Goal: Task Accomplishment & Management: Manage account settings

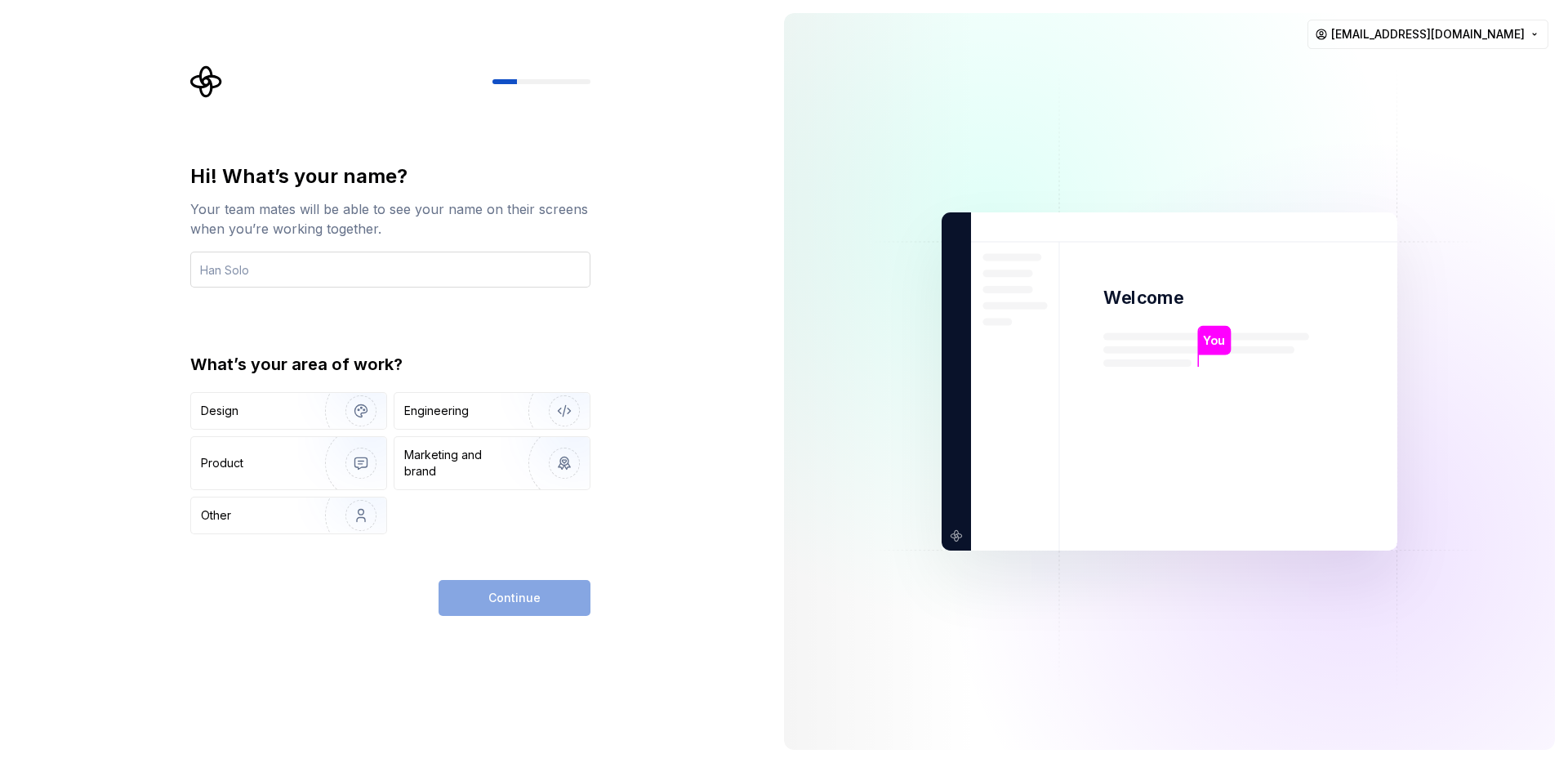
click at [456, 271] on input "text" at bounding box center [390, 269] width 400 height 36
type input "Lyncoln"
click at [293, 404] on div "Design" at bounding box center [252, 411] width 103 height 16
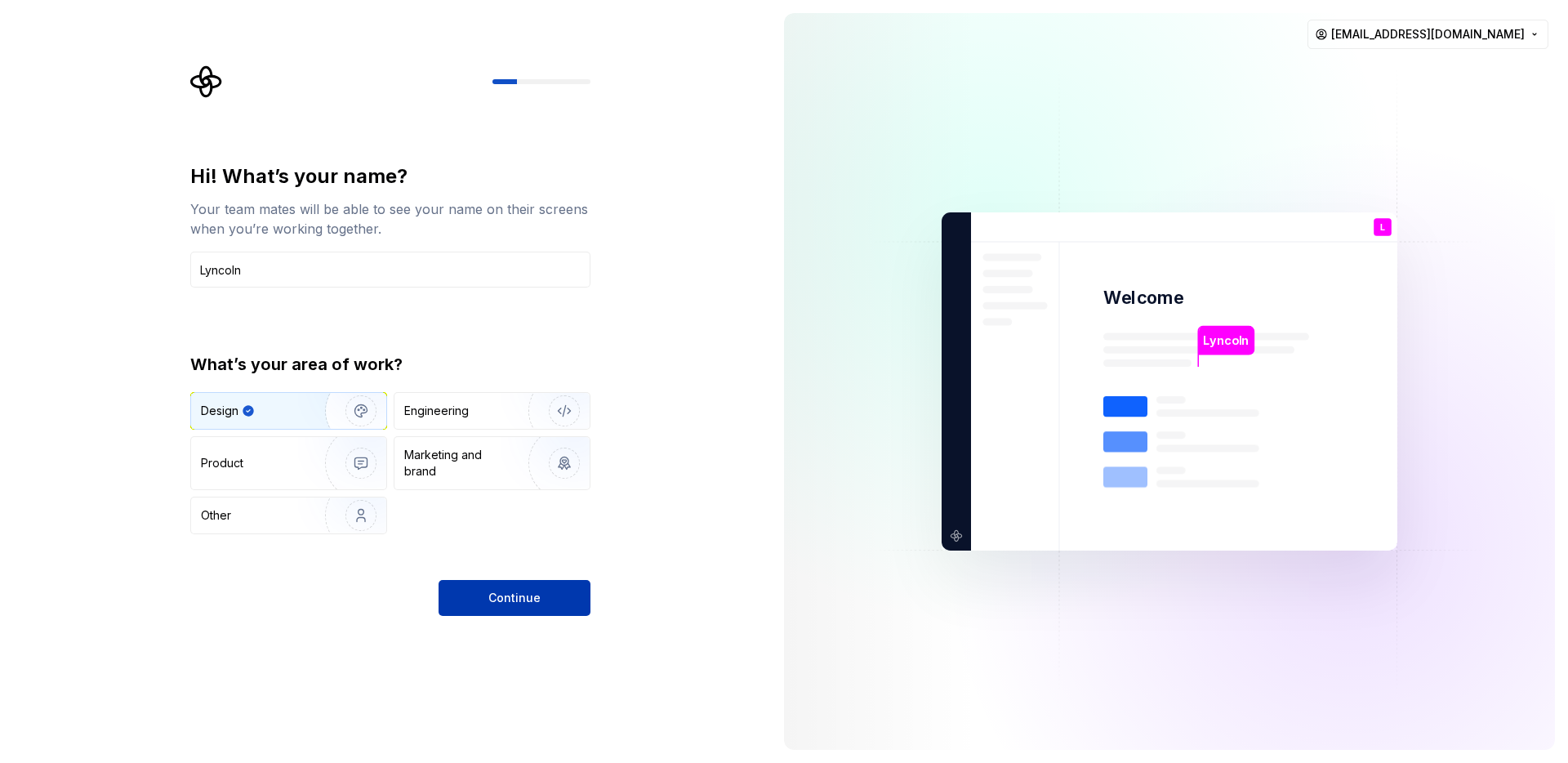
click at [559, 605] on button "Continue" at bounding box center [514, 598] width 152 height 36
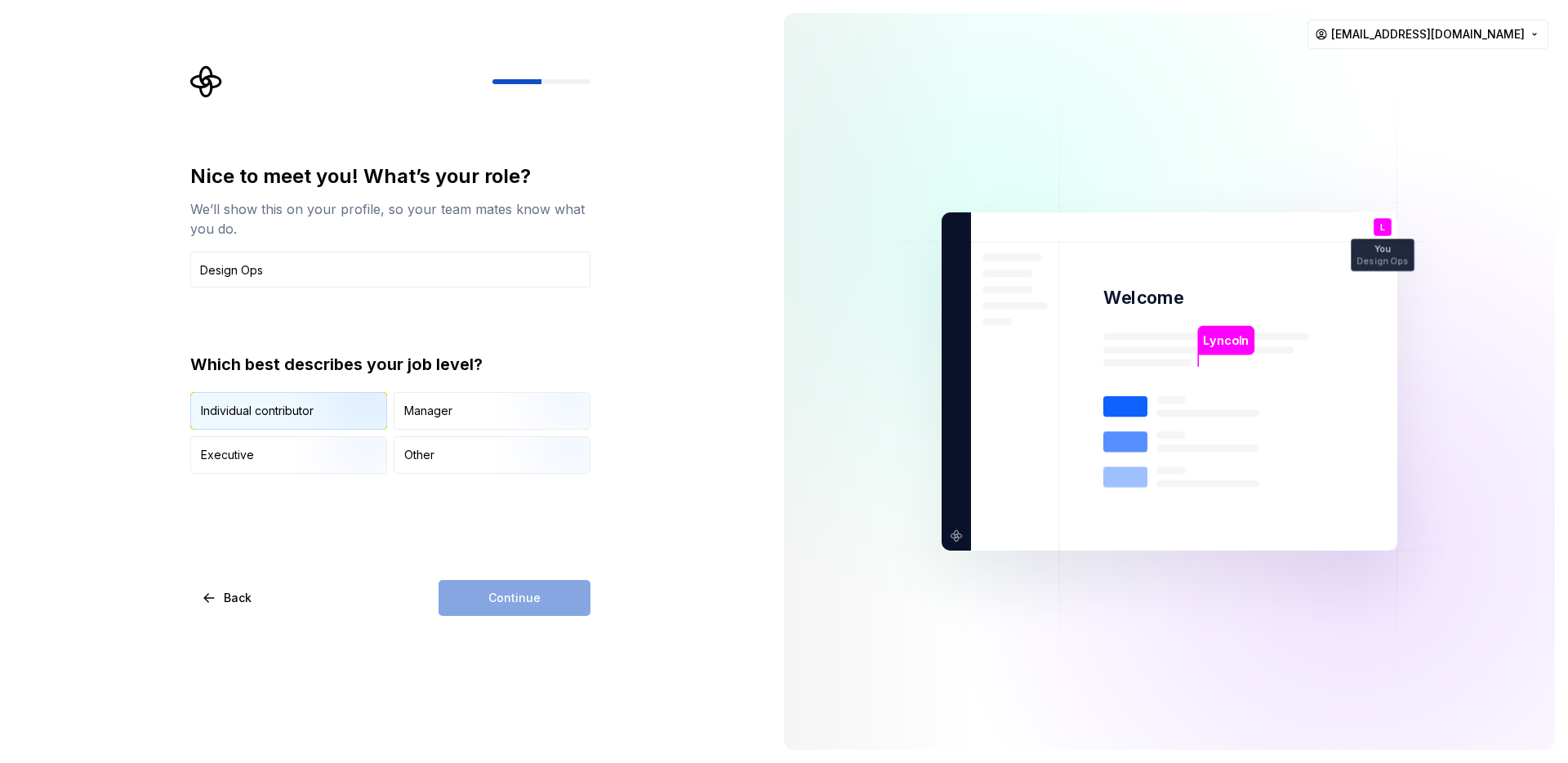
type input "Design Ops"
click at [366, 416] on img "button" at bounding box center [347, 431] width 105 height 109
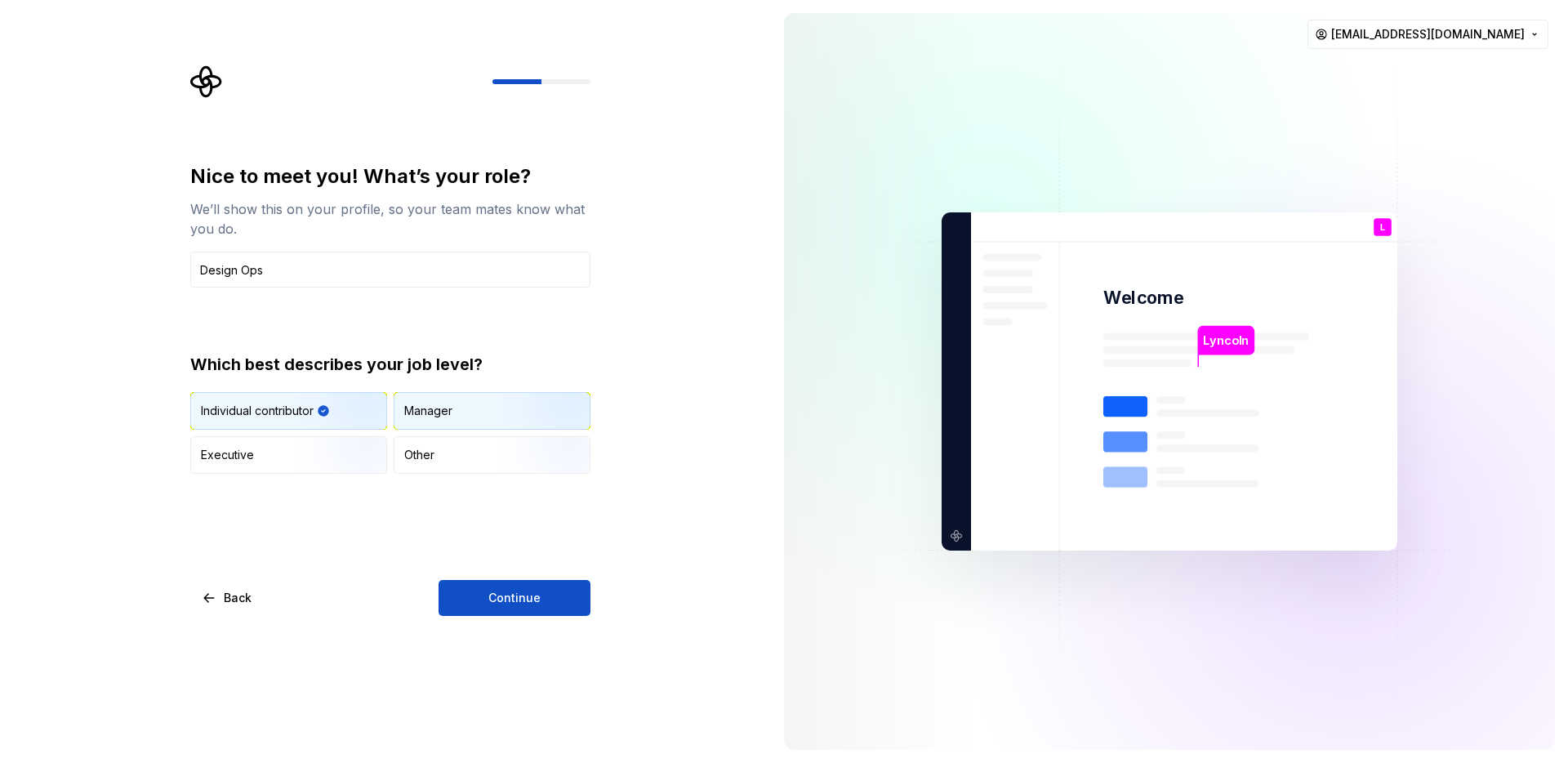
click at [470, 416] on div "Manager" at bounding box center [493, 411] width 195 height 36
click at [512, 612] on button "Continue" at bounding box center [514, 598] width 152 height 36
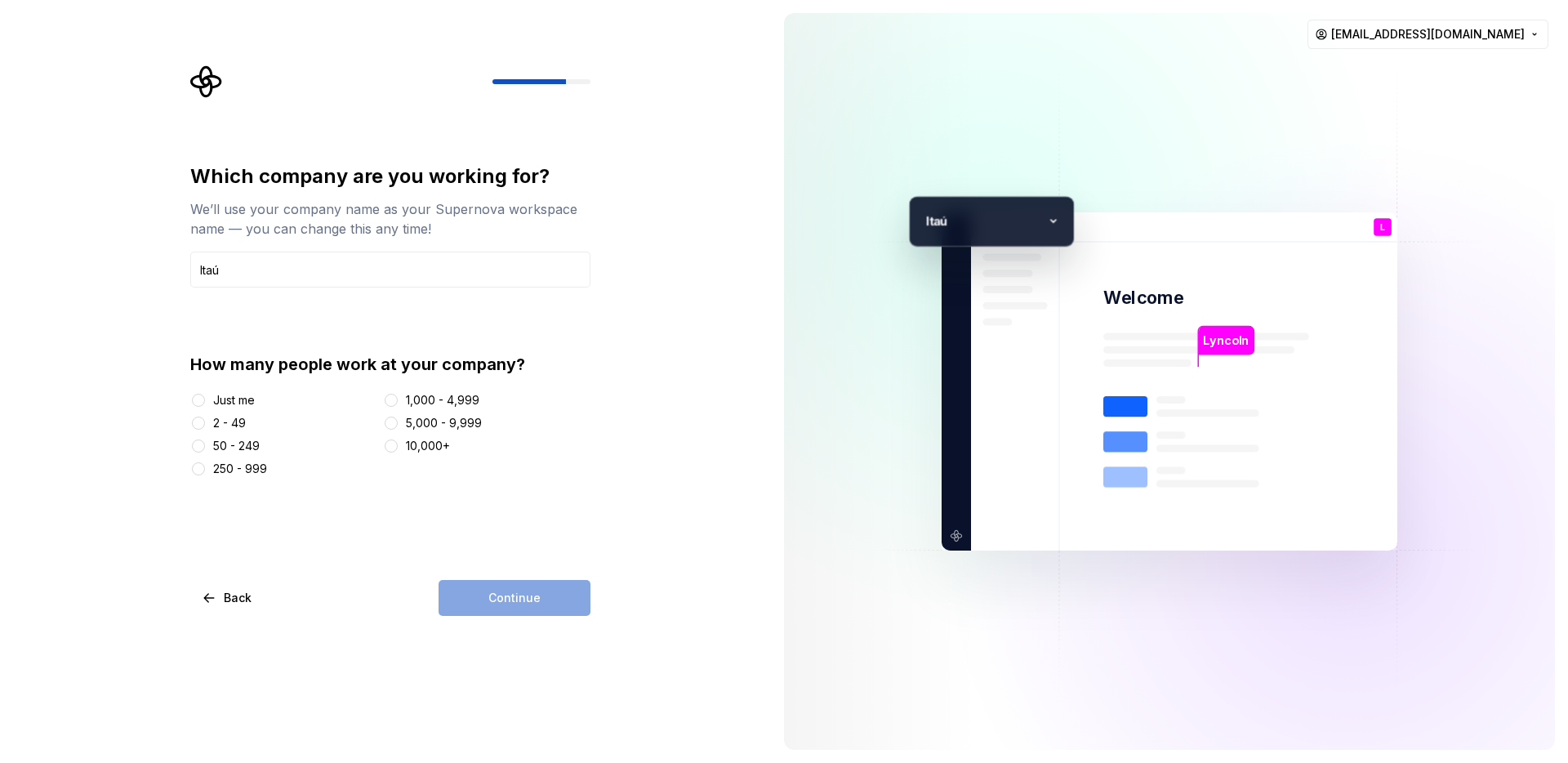
type input "Itaú"
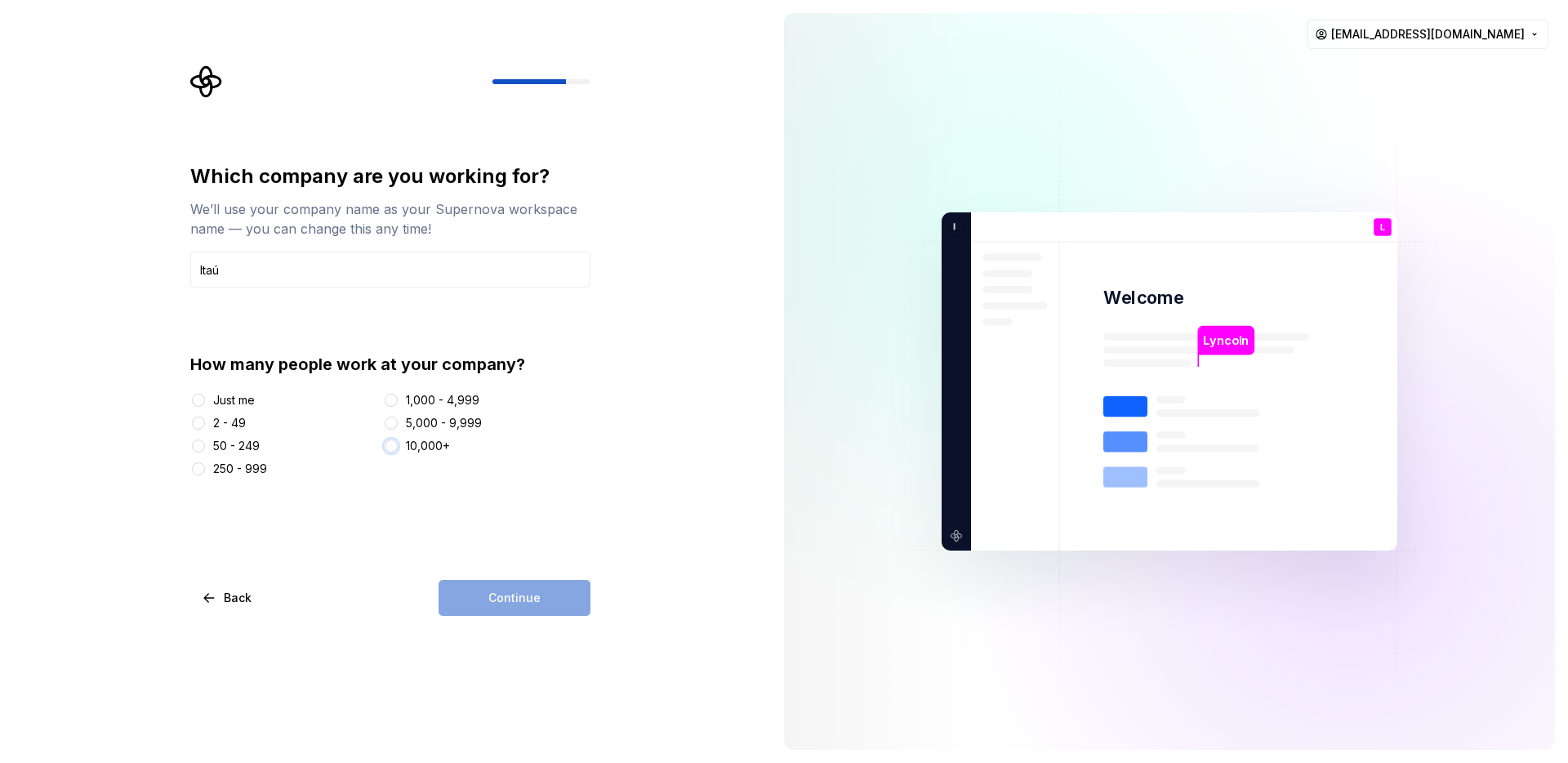
click at [395, 447] on button "10,000+" at bounding box center [391, 446] width 13 height 13
click at [522, 598] on span "Continue" at bounding box center [515, 598] width 52 height 16
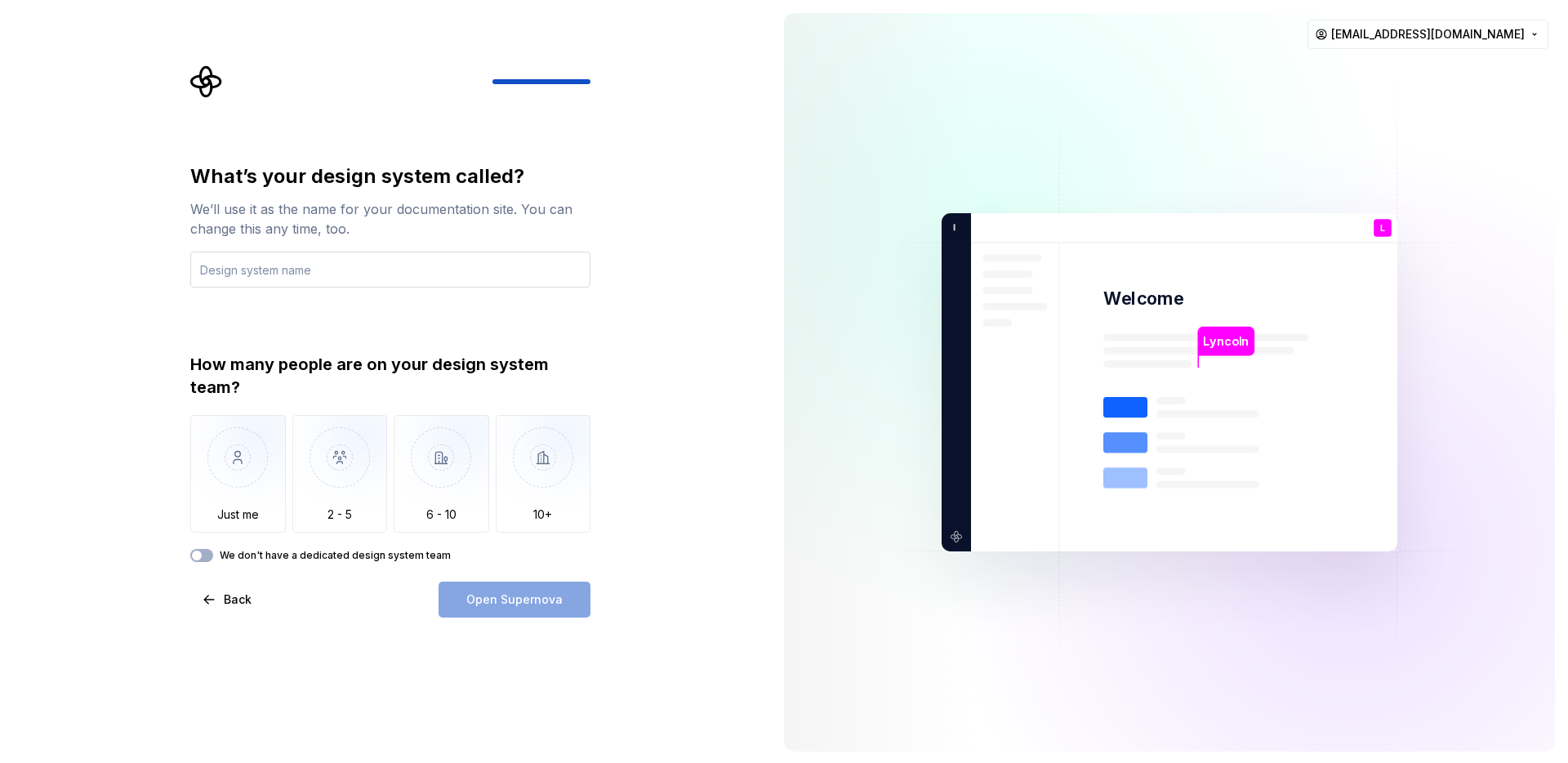
click at [492, 280] on input "text" at bounding box center [390, 269] width 400 height 36
type input "LYNCO"
type input "LAINCO"
type input "L"
type input "lA"
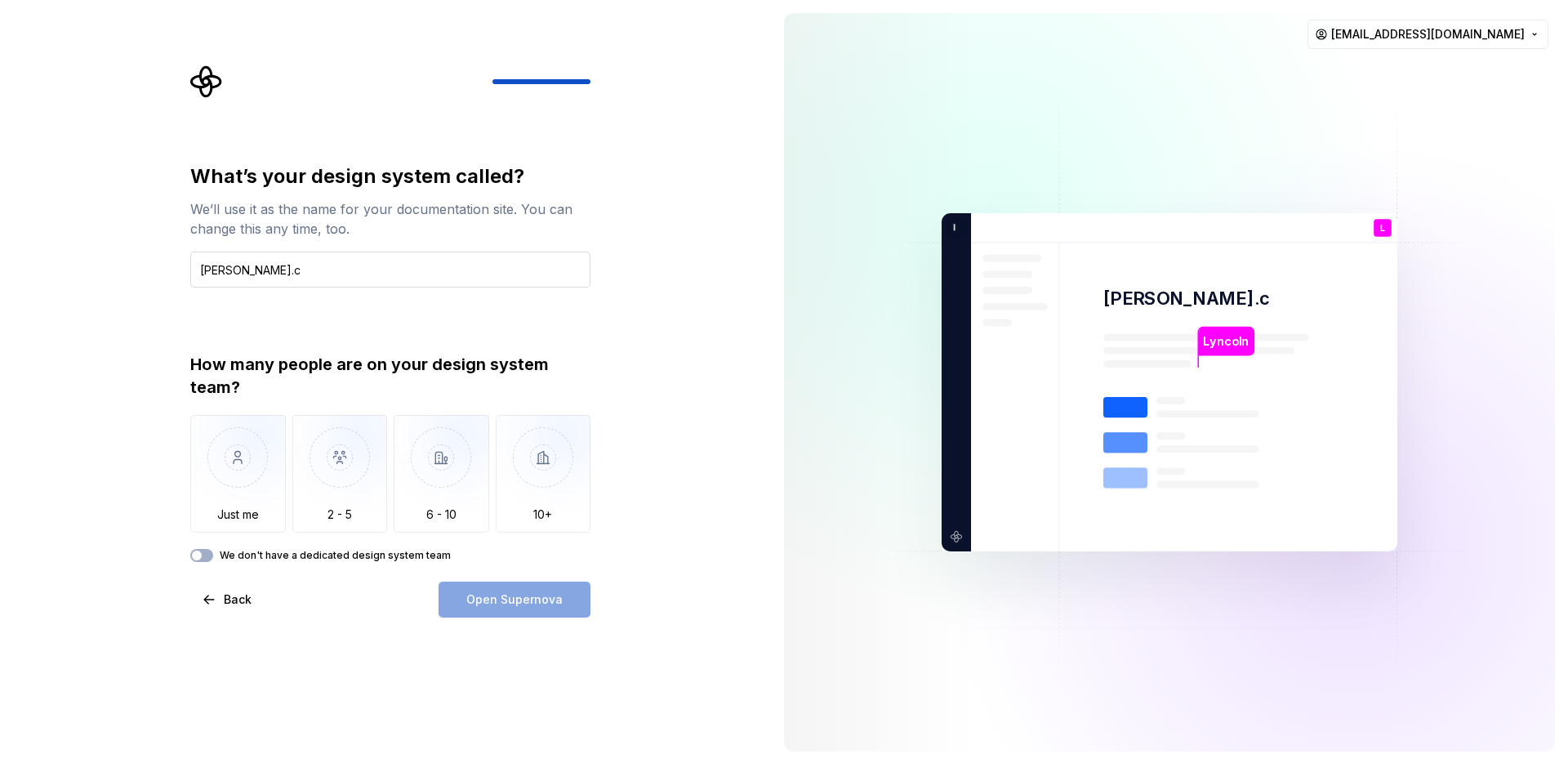
type input "[PERSON_NAME][DOMAIN_NAME]"
type input "LINCO"
type input "LYNCOL"
type input "LNC"
type input "LYNCO"
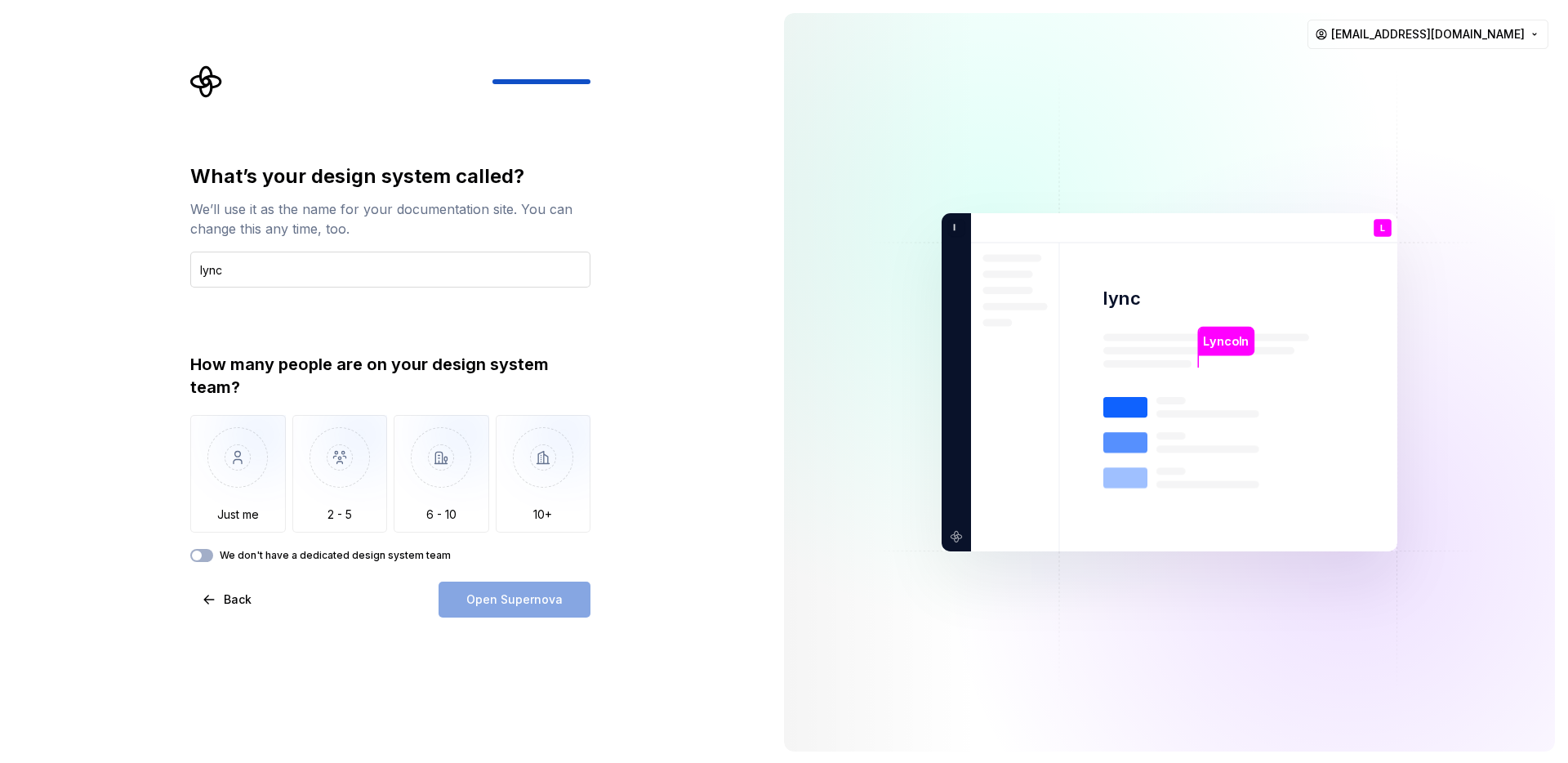
type input "lynco"
type input "l"
type input "LYNCO"
click at [570, 485] on img "button" at bounding box center [544, 469] width 96 height 109
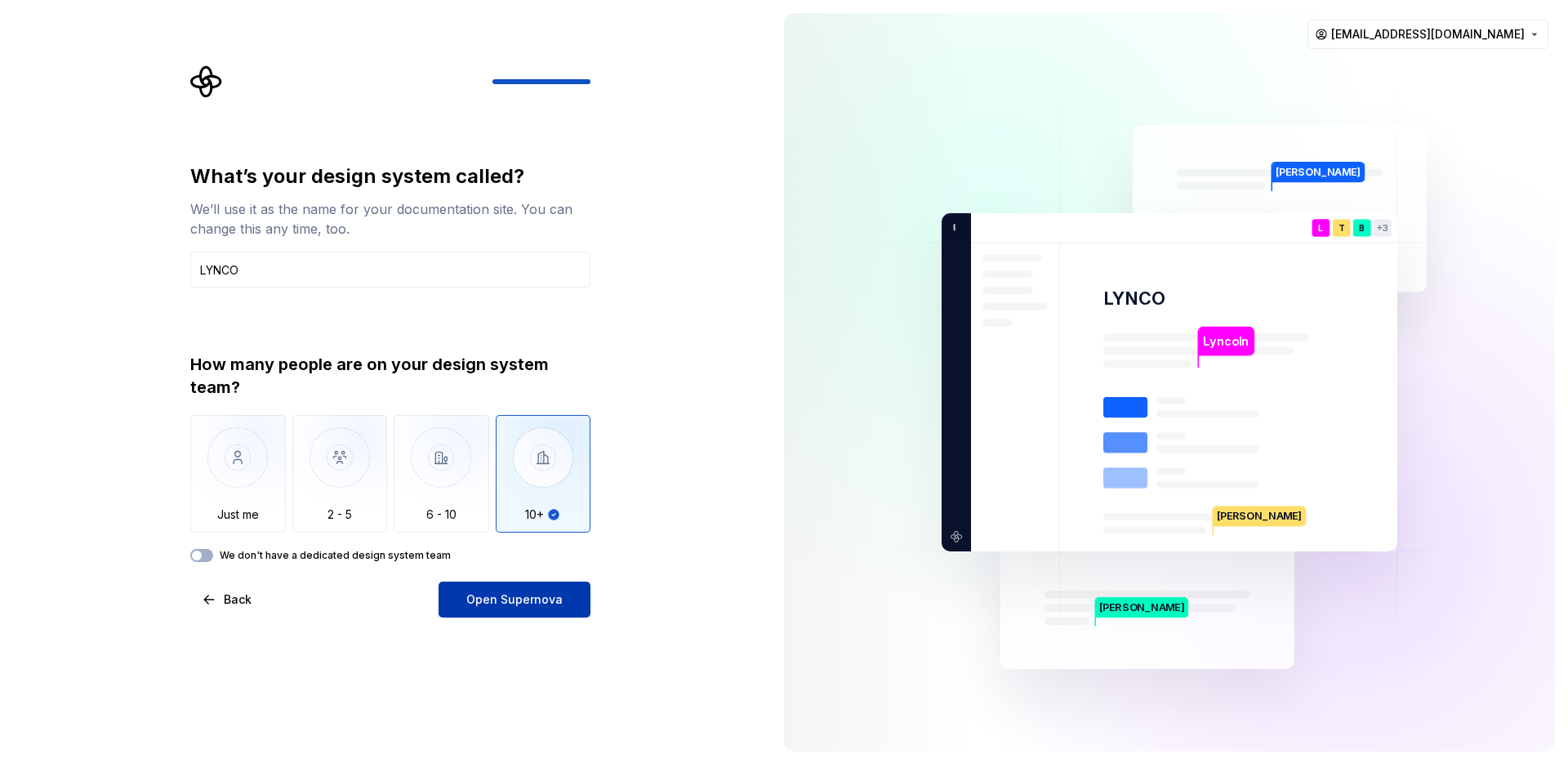
click at [547, 602] on span "Open Supernova" at bounding box center [514, 599] width 97 height 16
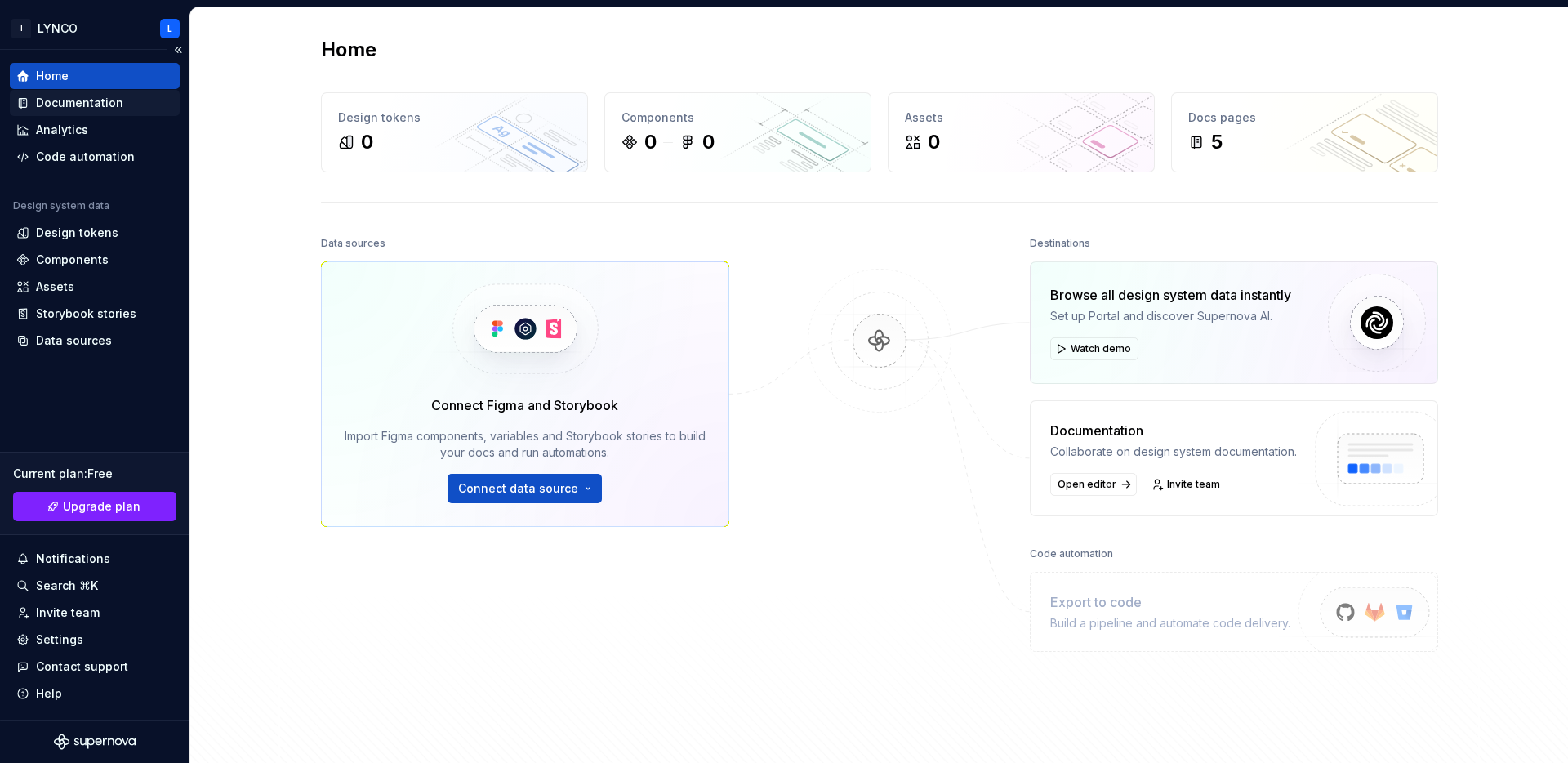
click at [96, 107] on div "Documentation" at bounding box center [80, 103] width 88 height 16
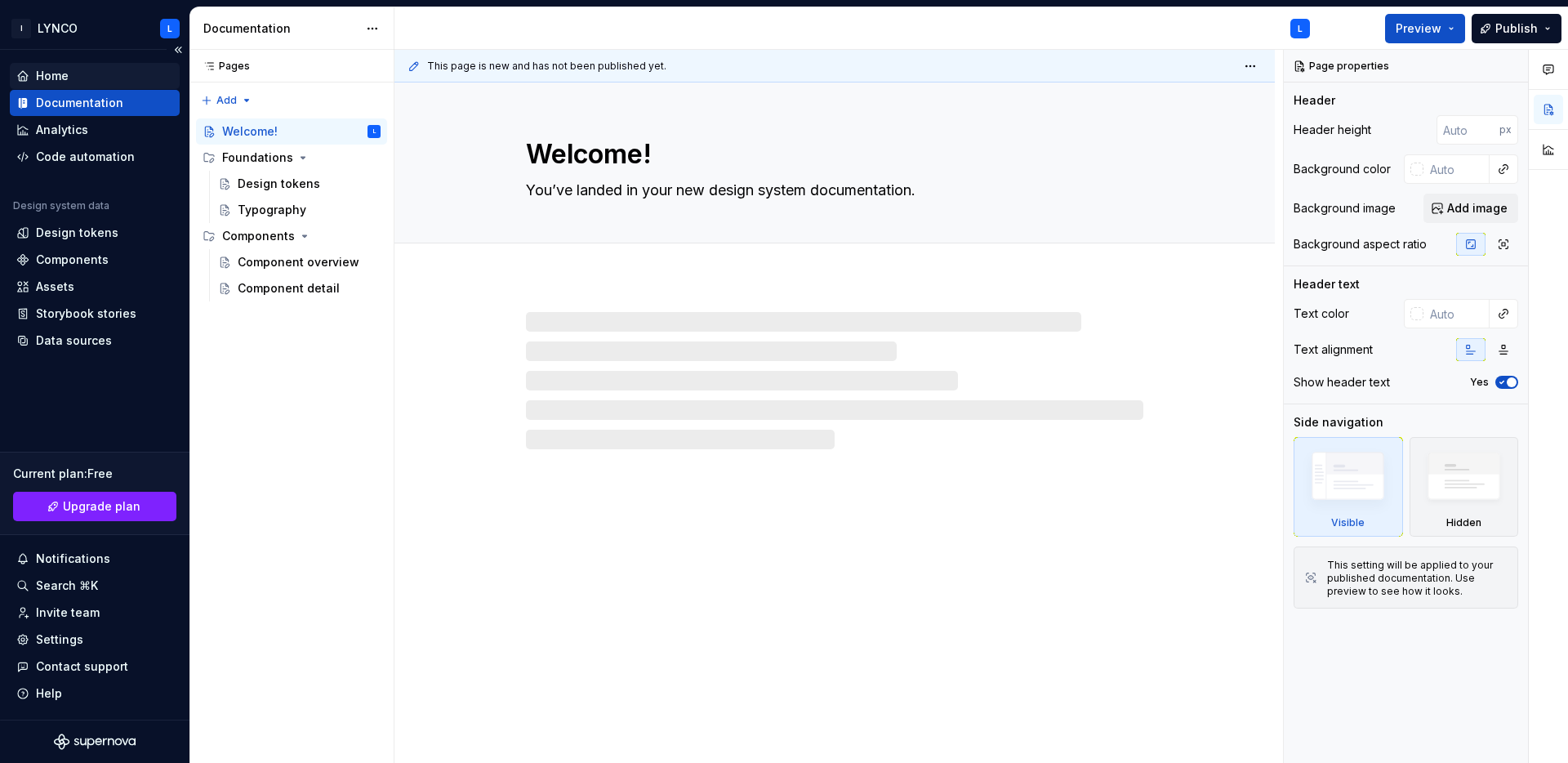
type textarea "*"
click at [98, 76] on div "Home" at bounding box center [95, 76] width 157 height 16
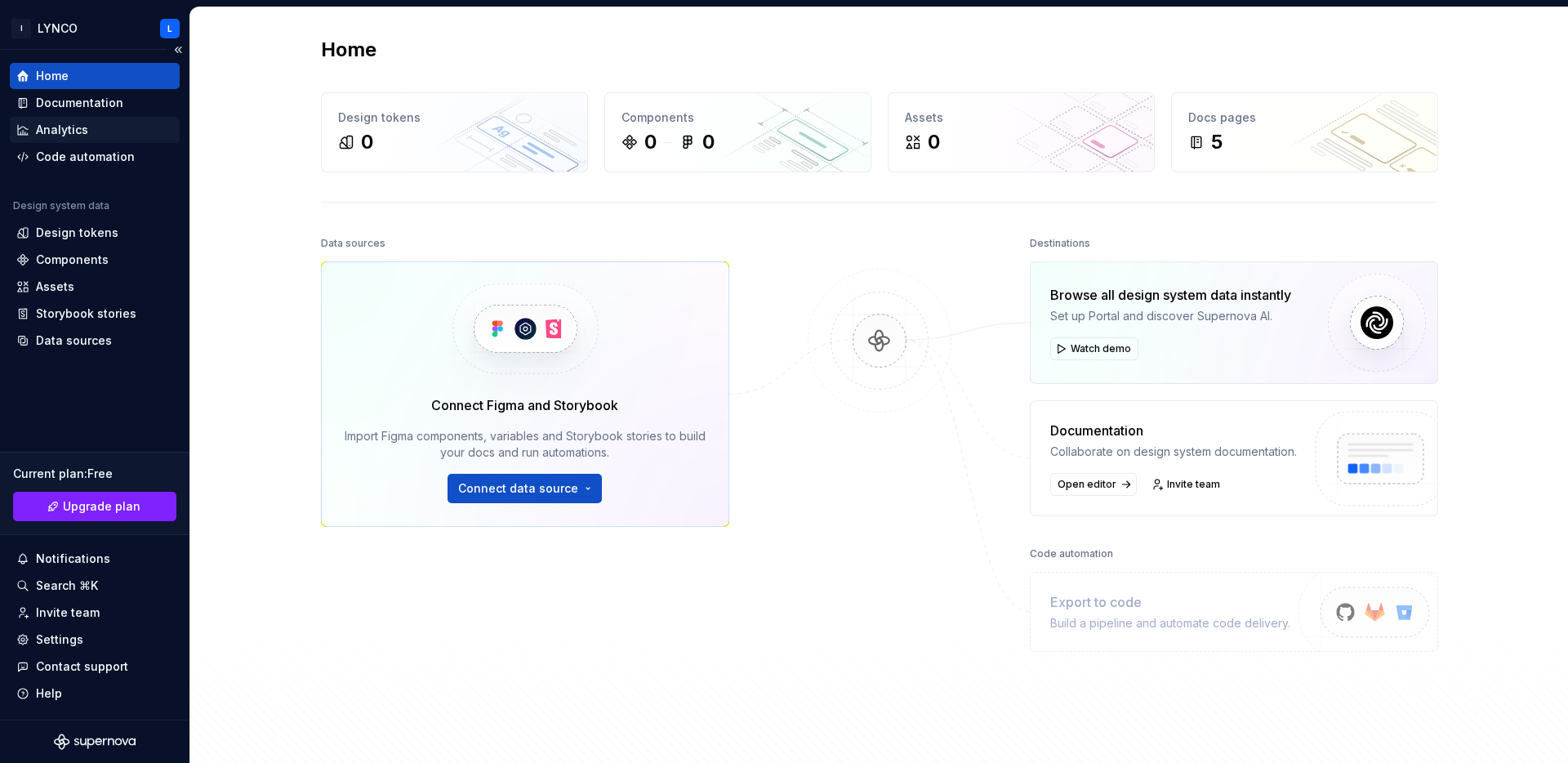
click at [80, 128] on div "Analytics" at bounding box center [62, 130] width 52 height 16
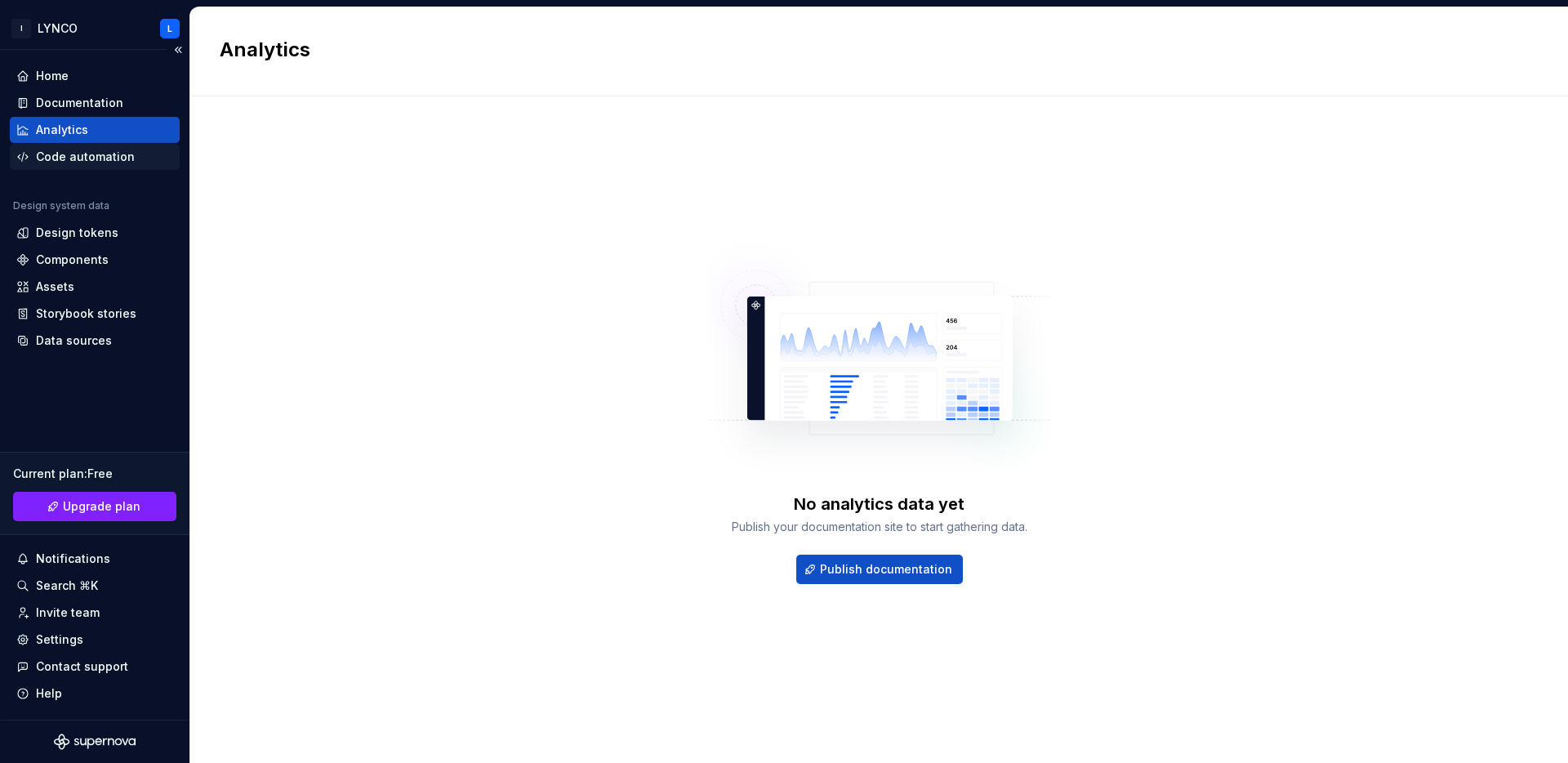
click at [106, 156] on div "Code automation" at bounding box center [85, 157] width 99 height 16
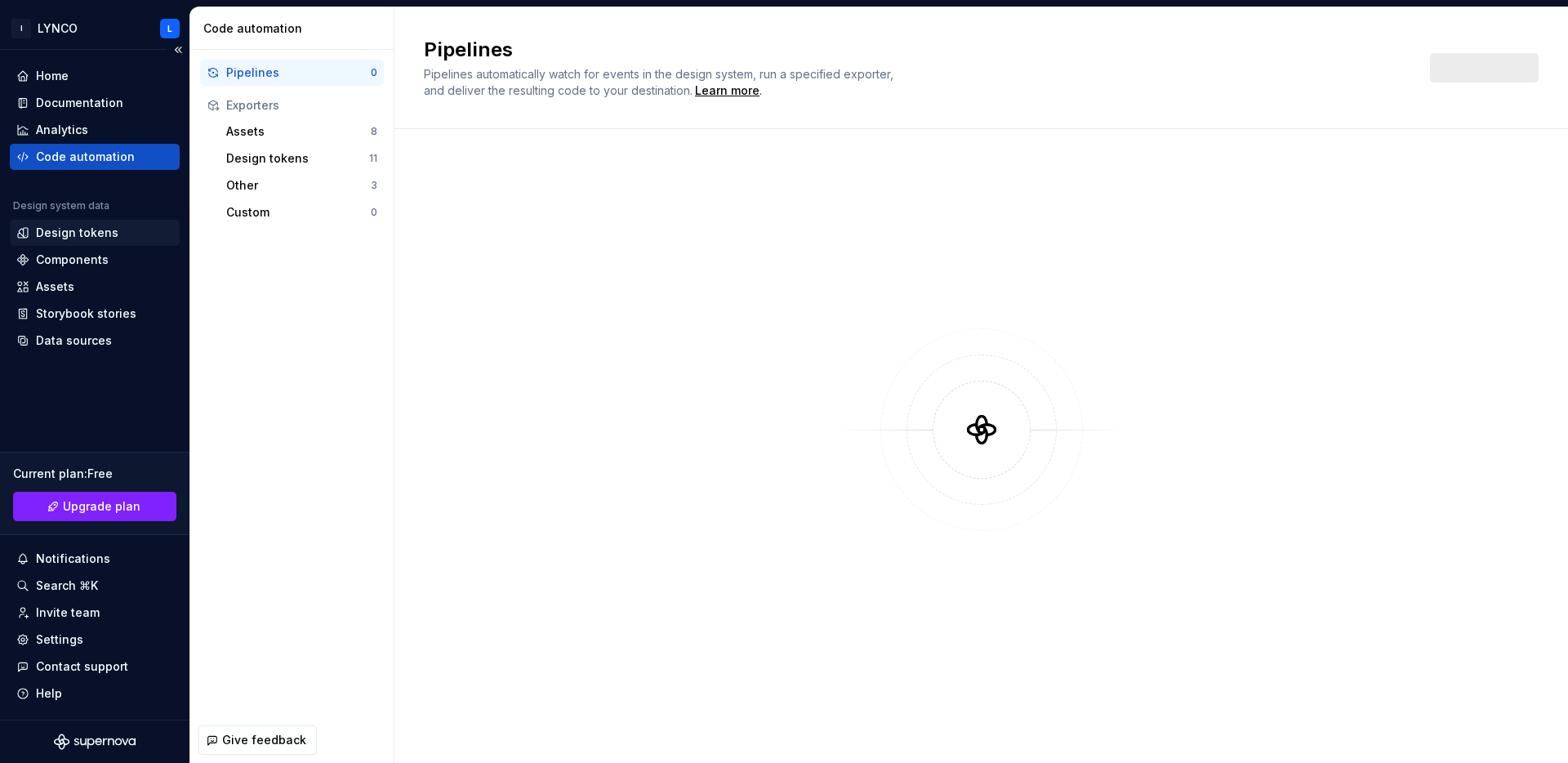
click at [98, 234] on div "Design tokens" at bounding box center [77, 233] width 82 height 16
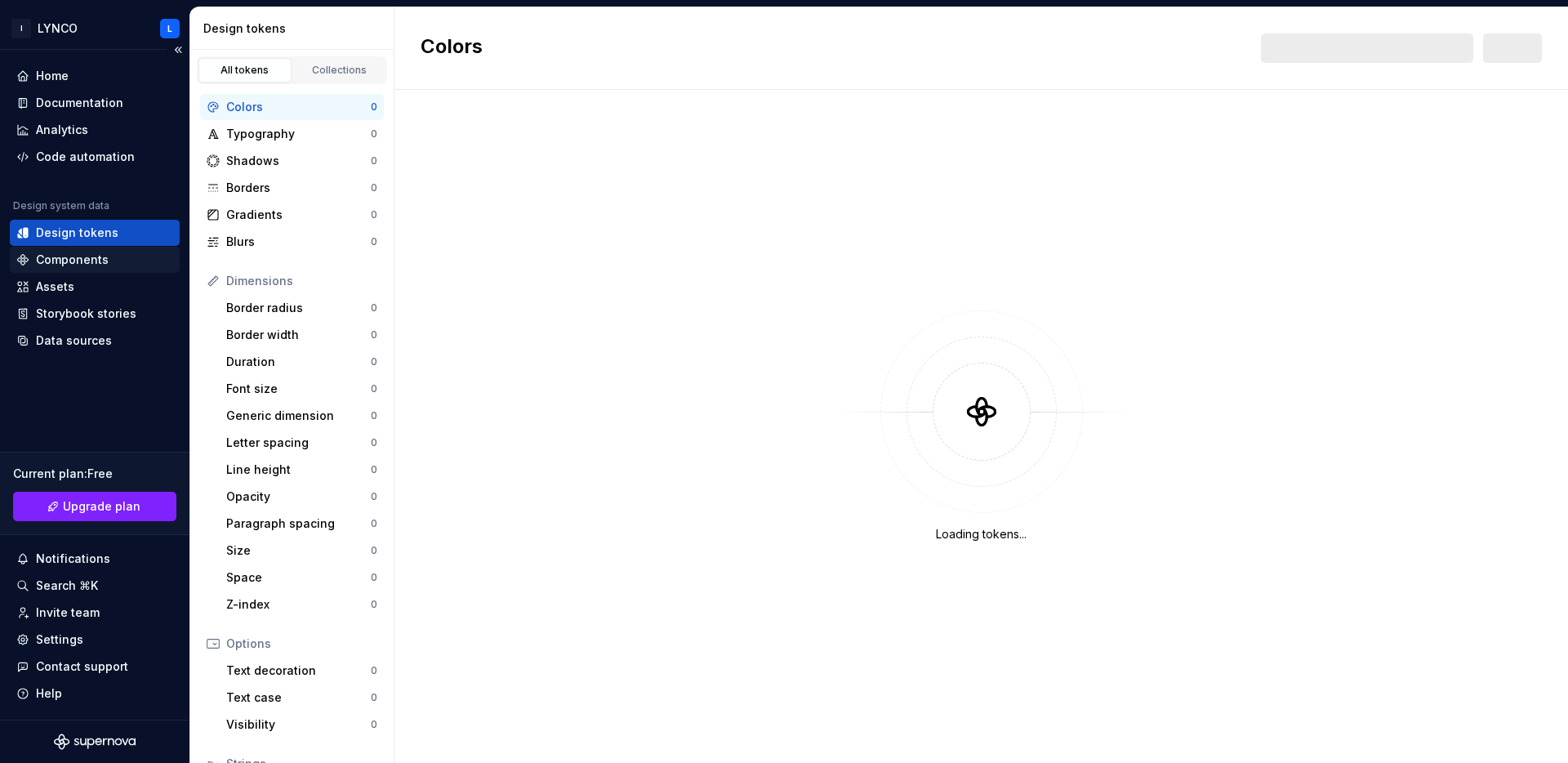
click at [92, 259] on div "Components" at bounding box center [72, 259] width 72 height 16
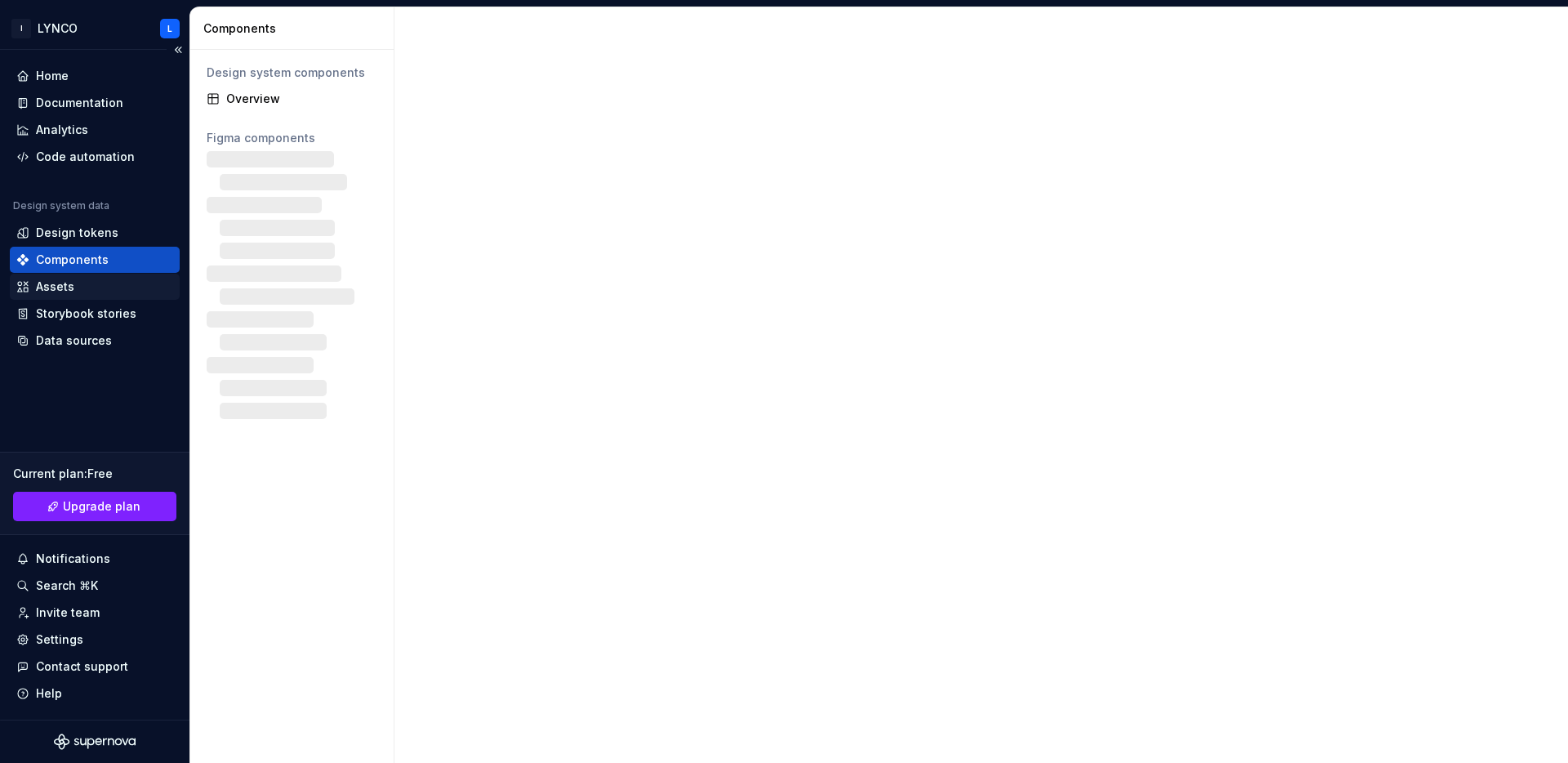
click at [99, 293] on div "Assets" at bounding box center [95, 287] width 157 height 16
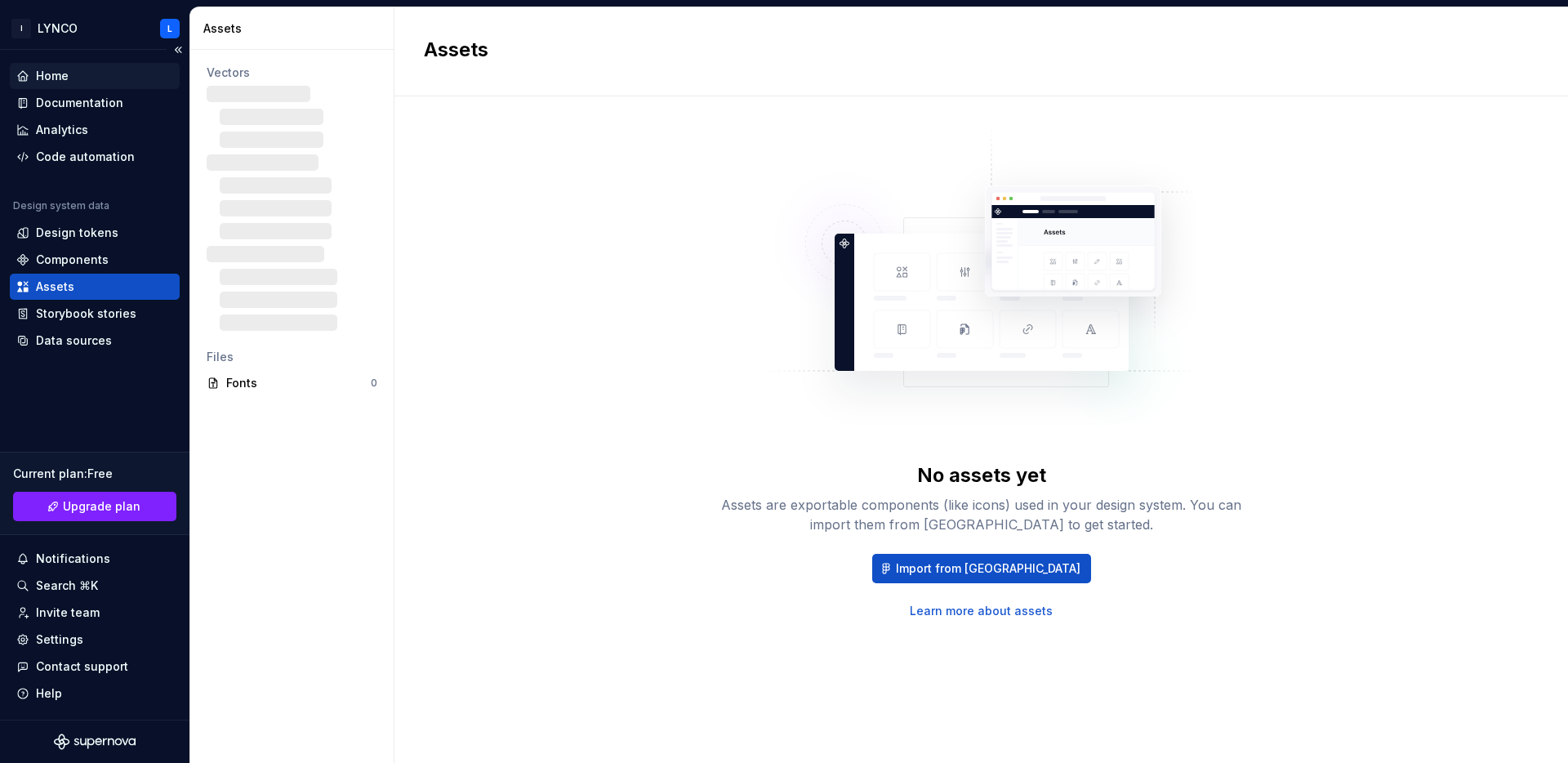
click at [83, 80] on div "Home" at bounding box center [95, 76] width 157 height 16
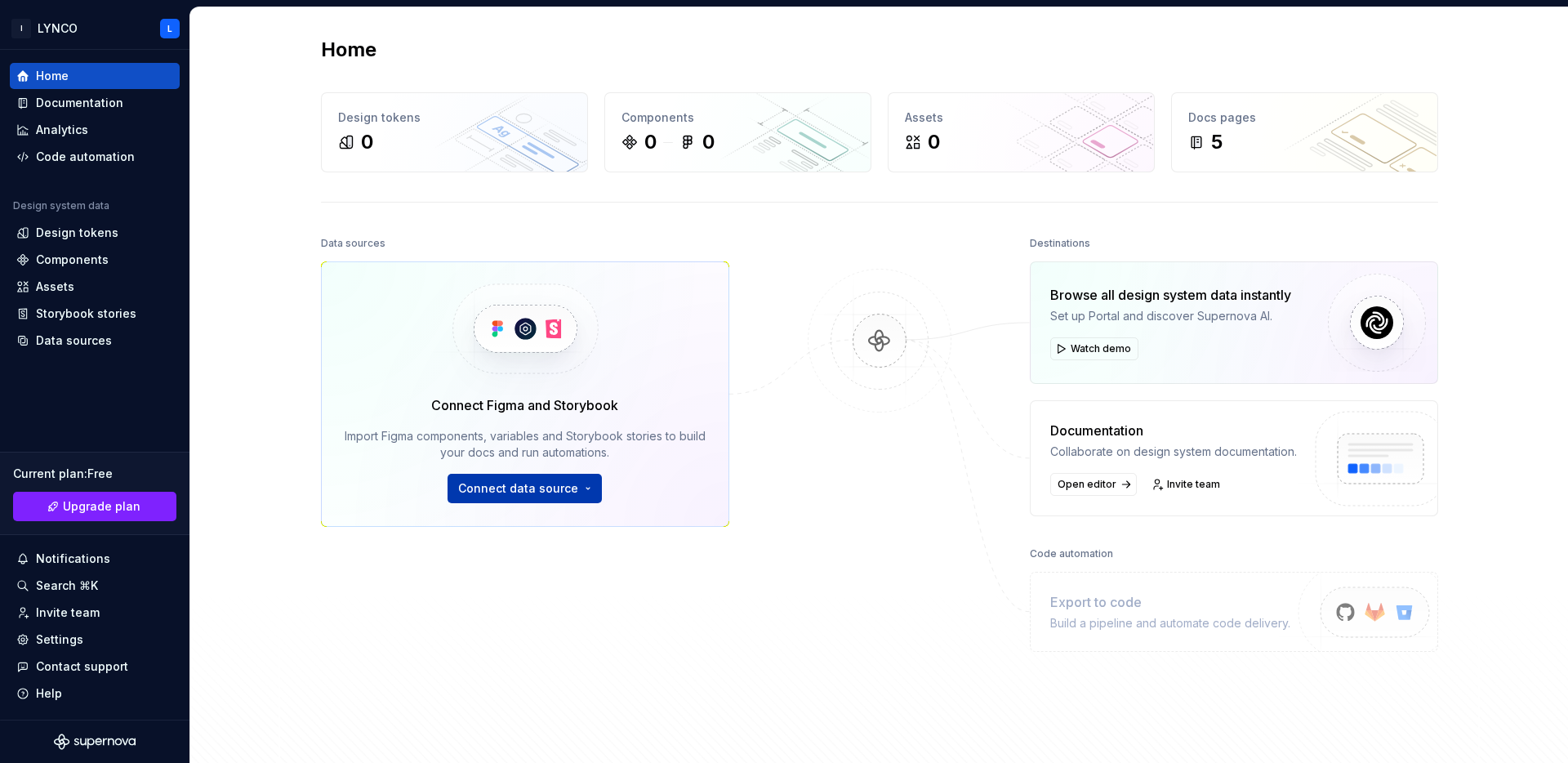
click at [568, 502] on button "Connect data source" at bounding box center [524, 488] width 155 height 30
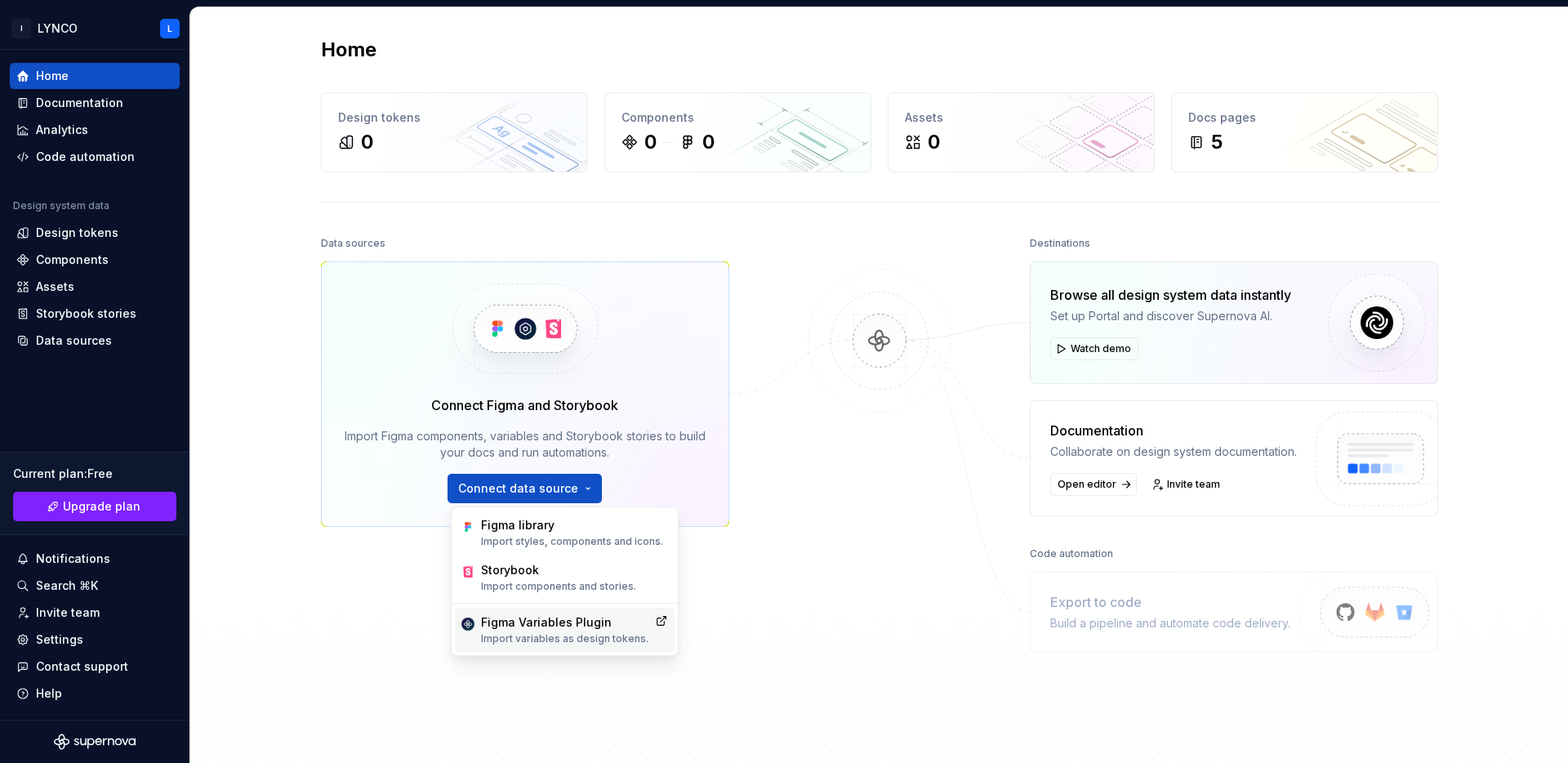
click at [630, 634] on p "Import variables as design tokens." at bounding box center [564, 639] width 167 height 13
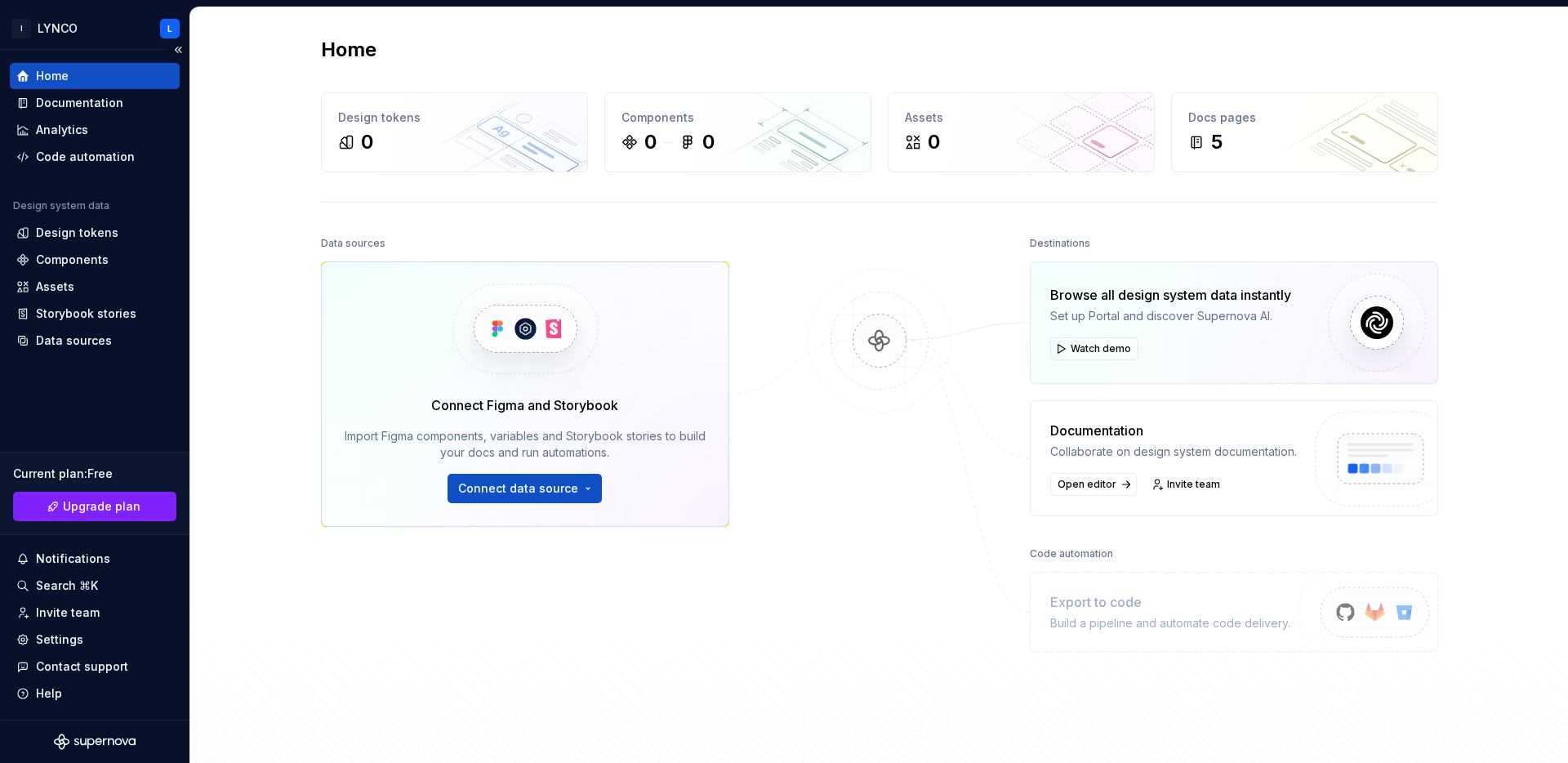
click at [95, 75] on div "Home" at bounding box center [95, 76] width 157 height 16
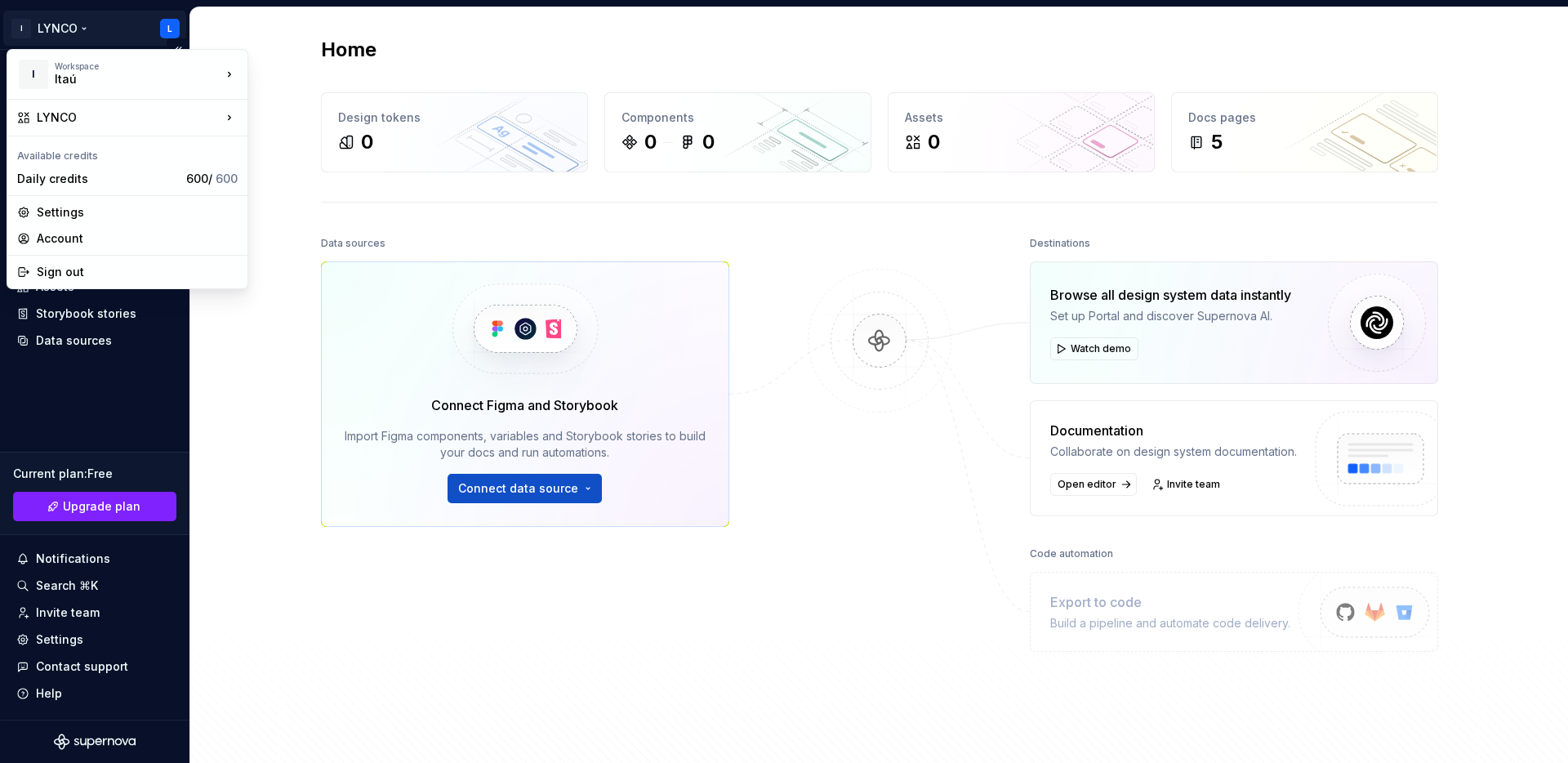
click at [32, 30] on html "I LYNCO L Home Documentation Analytics Code automation Design system data Desig…" at bounding box center [784, 382] width 1568 height 763
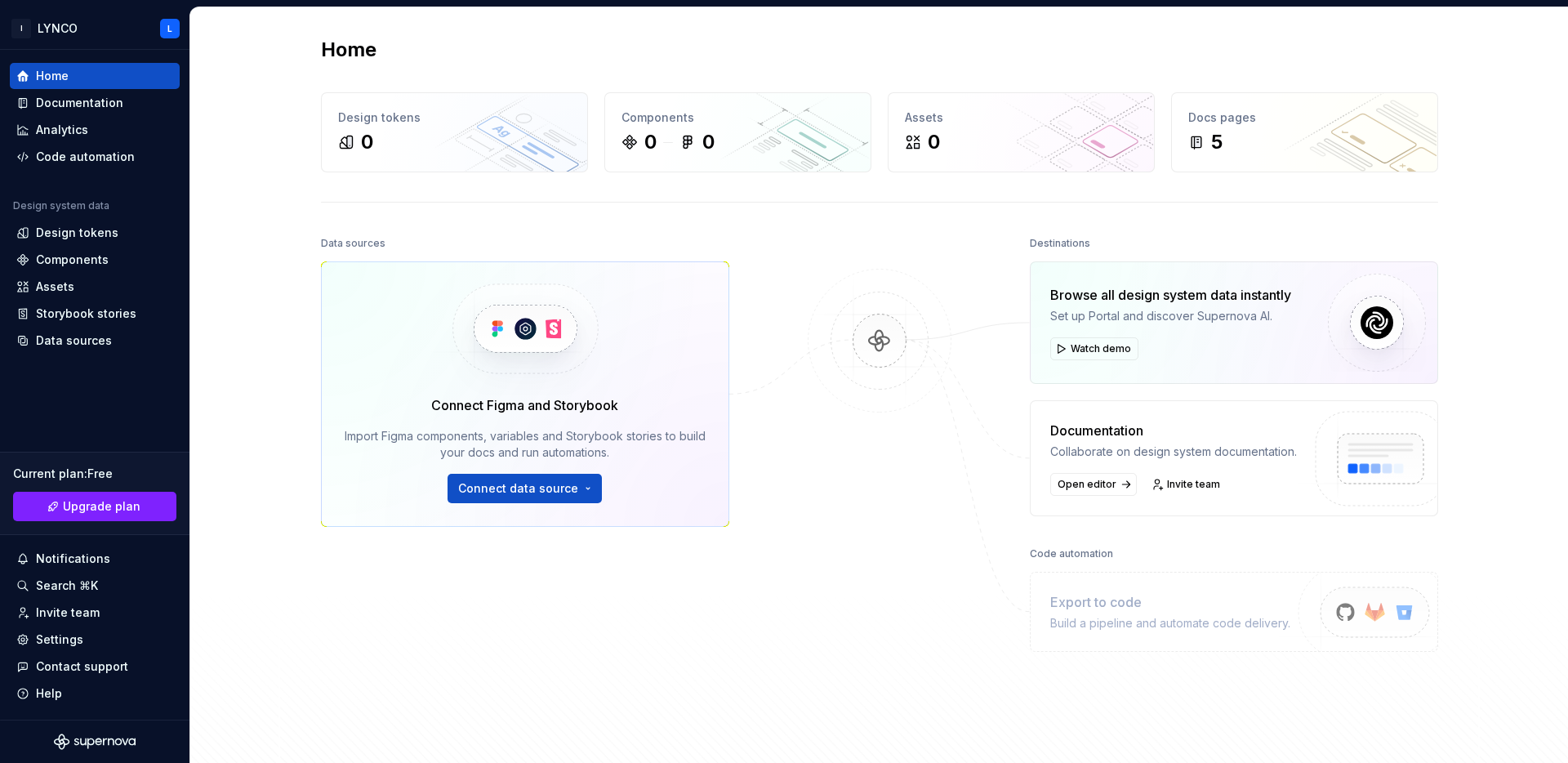
click at [306, 191] on html "I LYNCO L Home Documentation Analytics Code automation Design system data Desig…" at bounding box center [784, 382] width 1568 height 763
click at [143, 515] on link "Upgrade plan" at bounding box center [94, 506] width 164 height 30
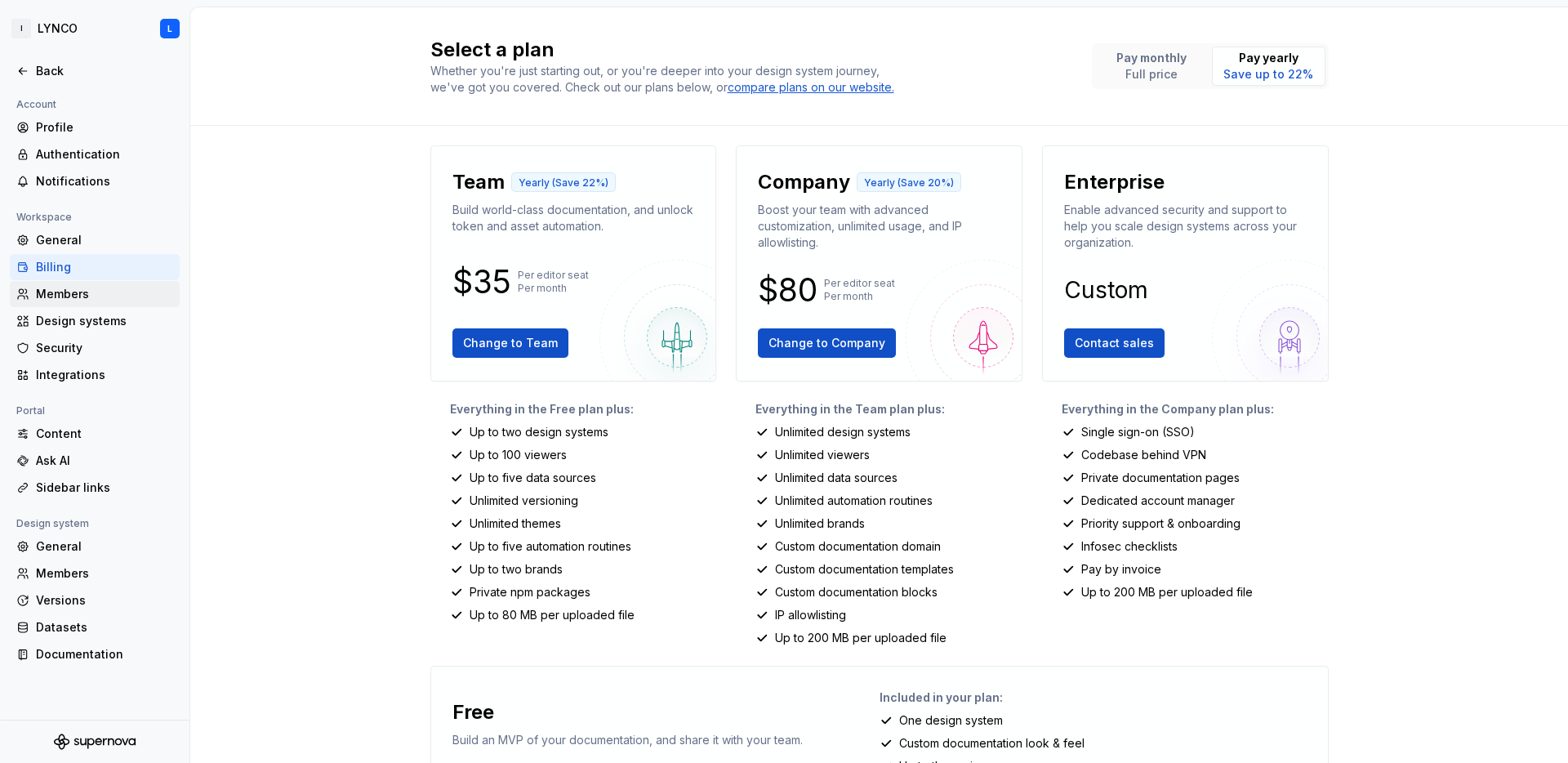
click at [126, 302] on div "Members" at bounding box center [105, 294] width 137 height 16
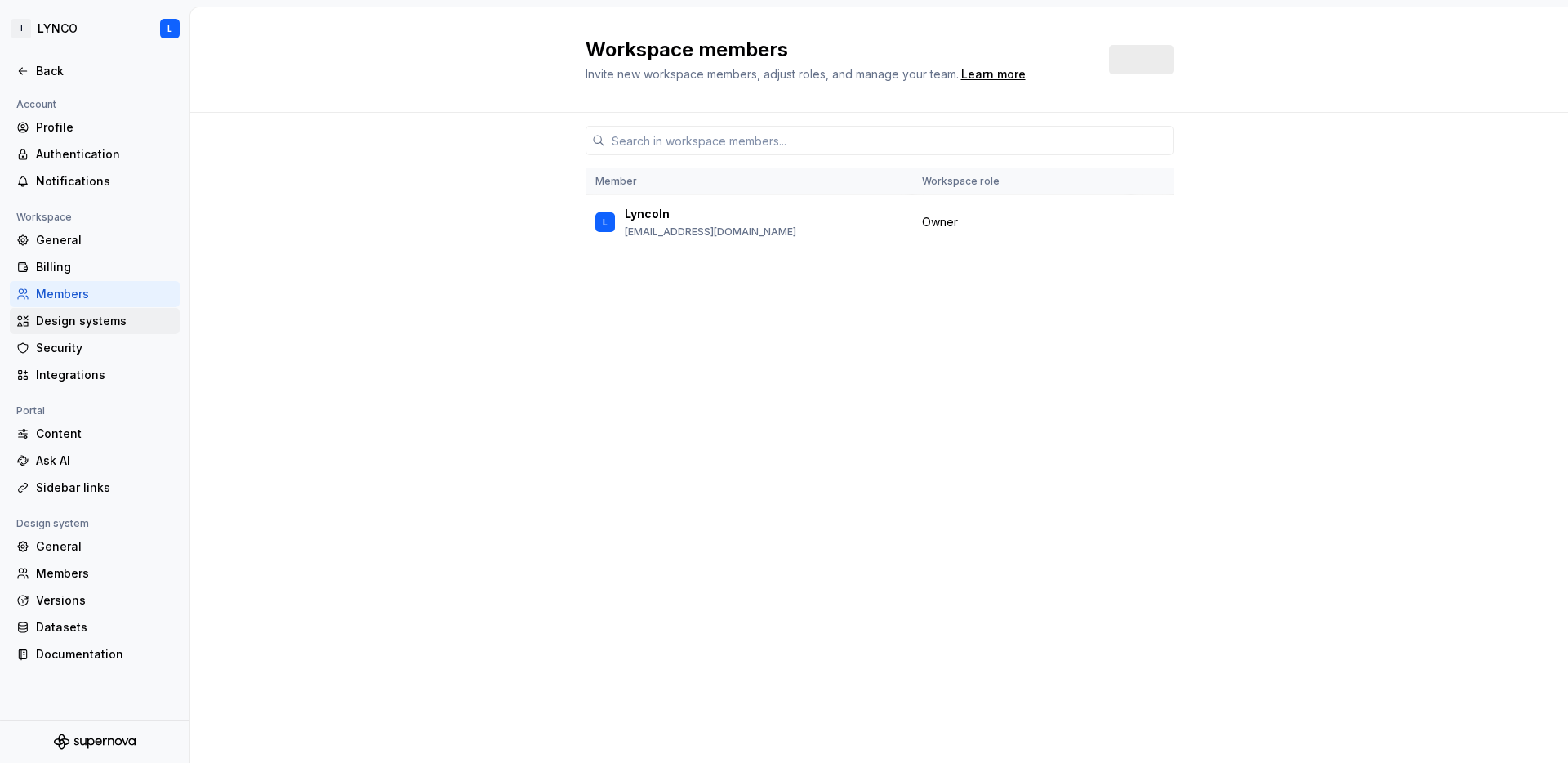
click at [126, 319] on div "Design systems" at bounding box center [105, 321] width 137 height 16
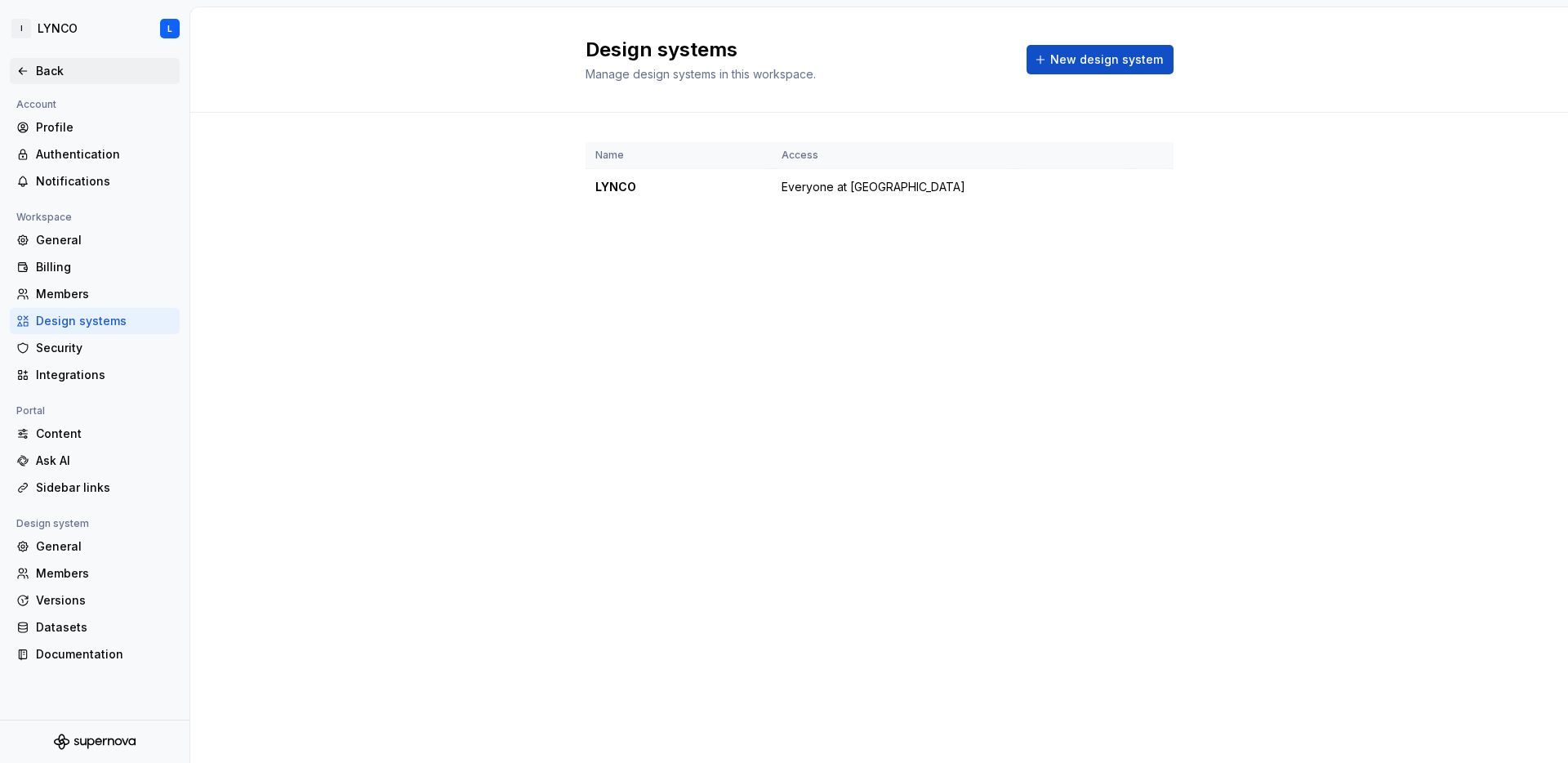
click at [39, 72] on div "Back" at bounding box center [105, 71] width 137 height 16
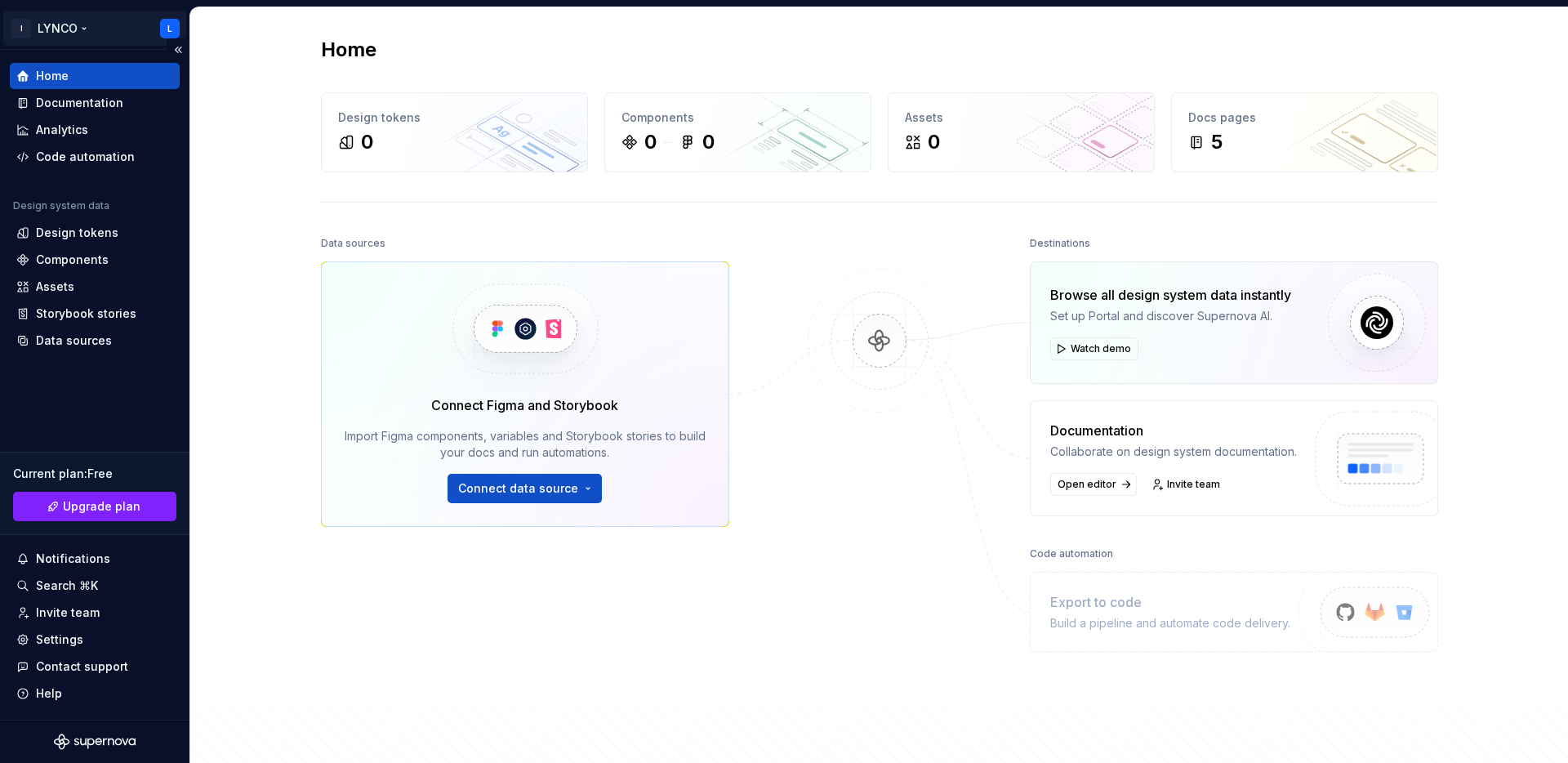
click at [70, 25] on html "I LYNCO L Home Documentation Analytics Code automation Design system data Desig…" at bounding box center [784, 382] width 1568 height 763
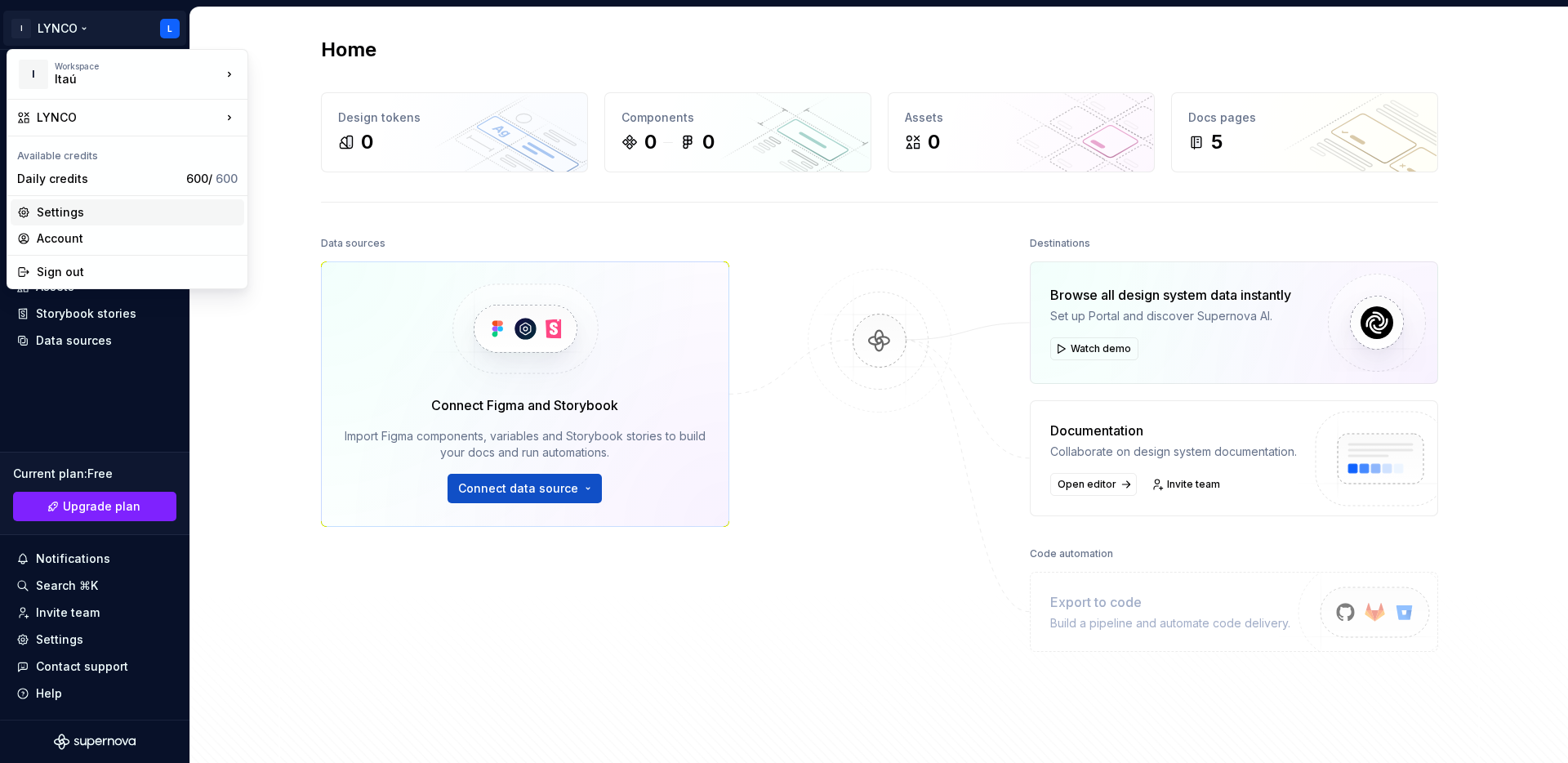
click at [103, 217] on div "Settings" at bounding box center [137, 212] width 201 height 16
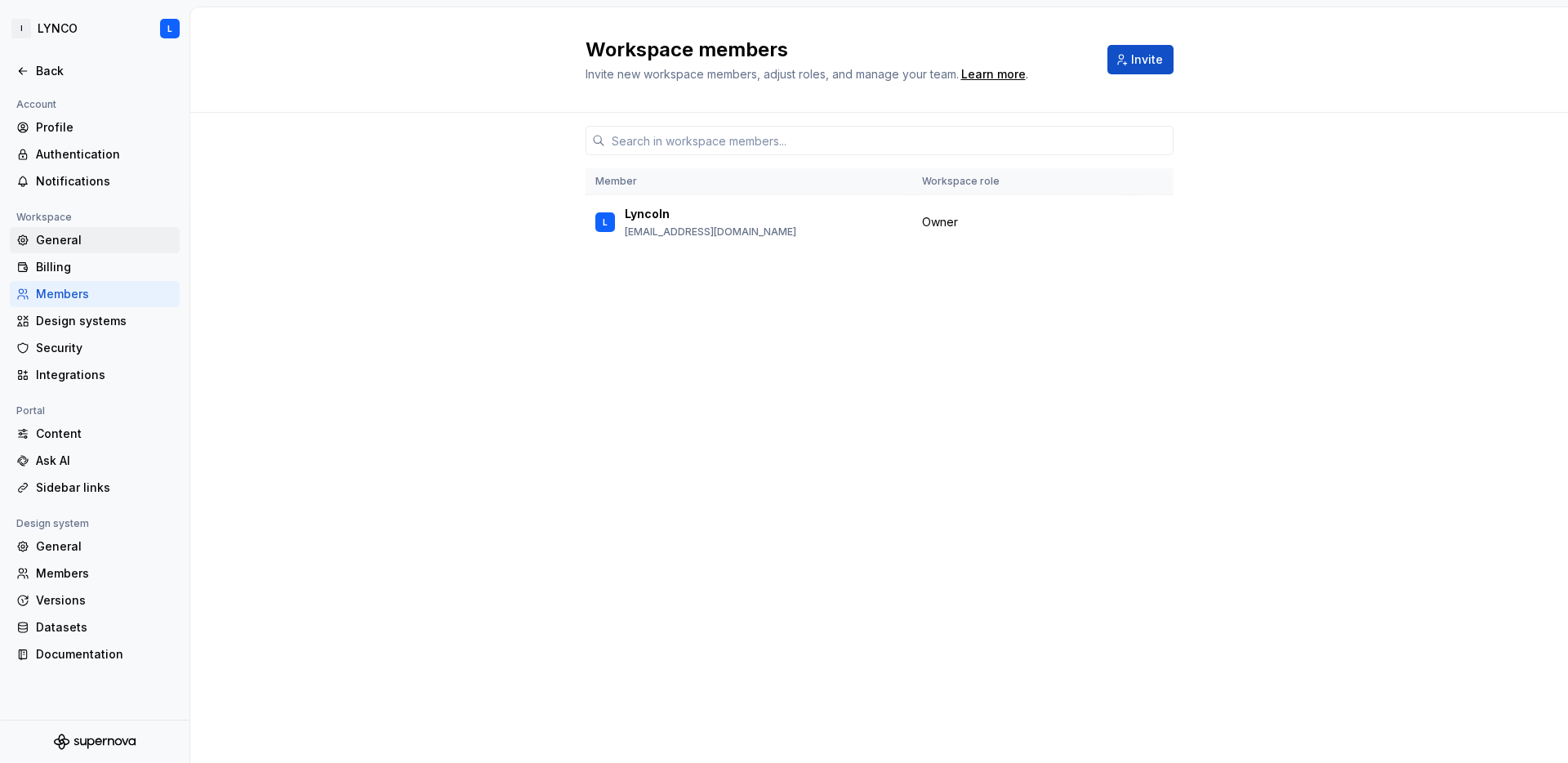
click at [108, 249] on div "General" at bounding box center [95, 240] width 170 height 26
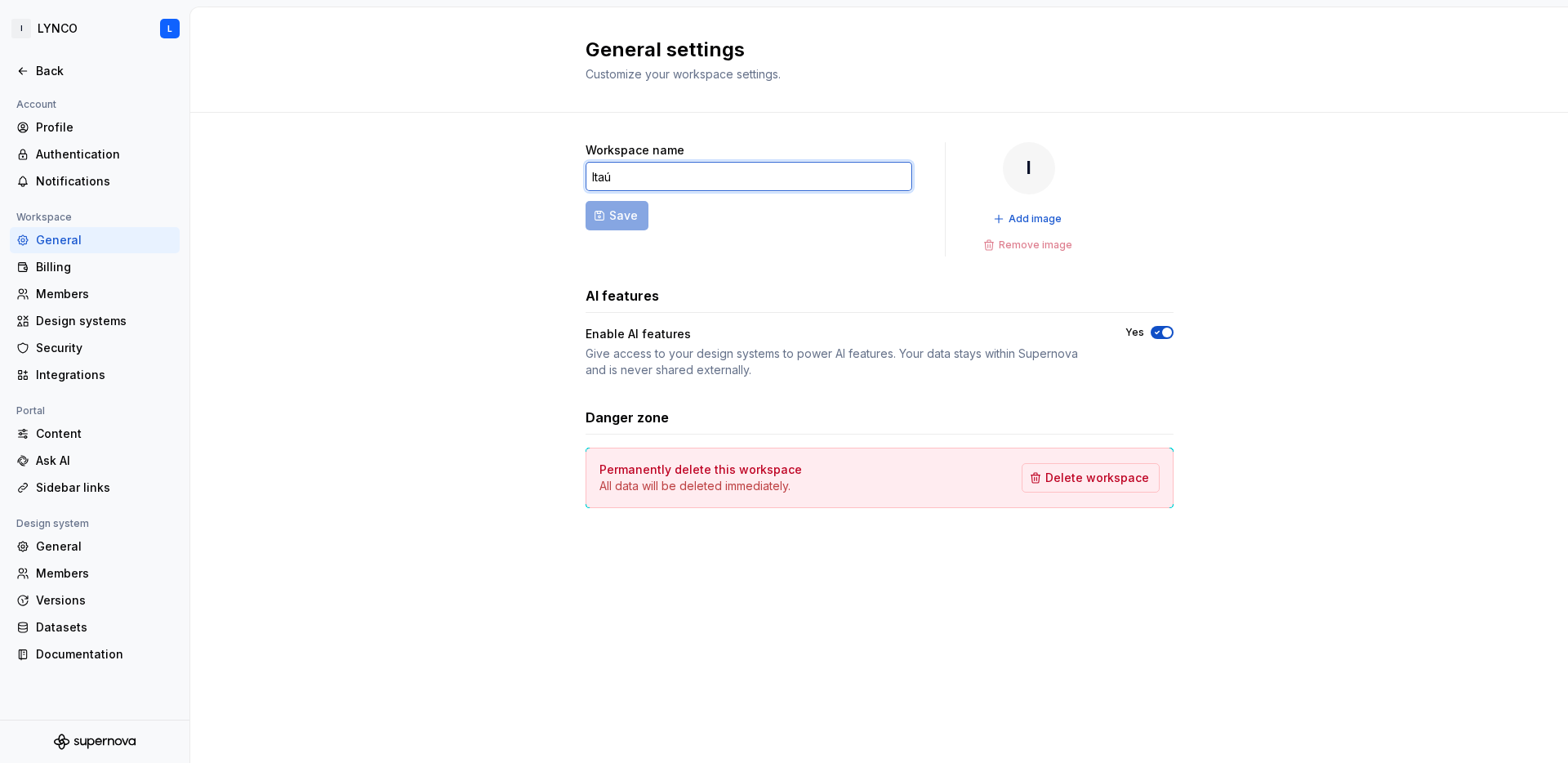
drag, startPoint x: 655, startPoint y: 178, endPoint x: 529, endPoint y: 178, distance: 126.0
click at [529, 178] on div "Workspace name Itaú Save I Add image Remove image AI features Enable AI feature…" at bounding box center [879, 342] width 1378 height 457
type input "[DOMAIN_NAME]"
click at [598, 202] on button "Save" at bounding box center [617, 215] width 63 height 30
